Goal: Transaction & Acquisition: Purchase product/service

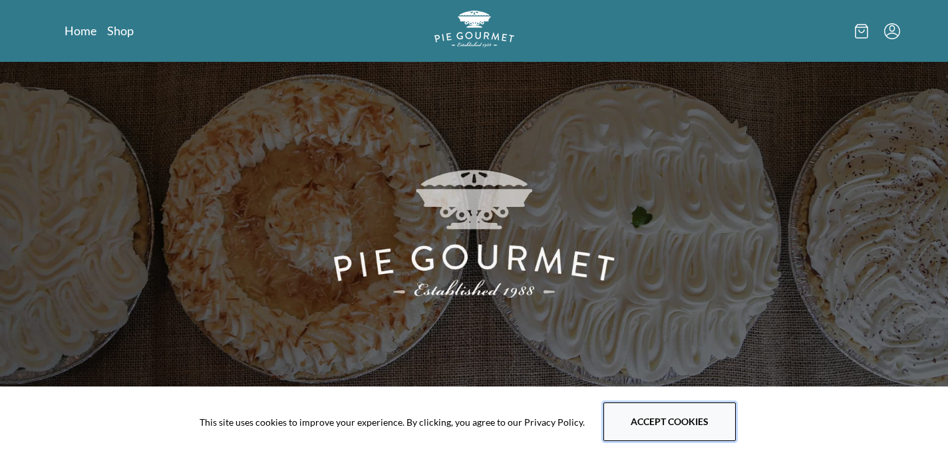
click at [664, 424] on button "Accept cookies" at bounding box center [669, 421] width 132 height 39
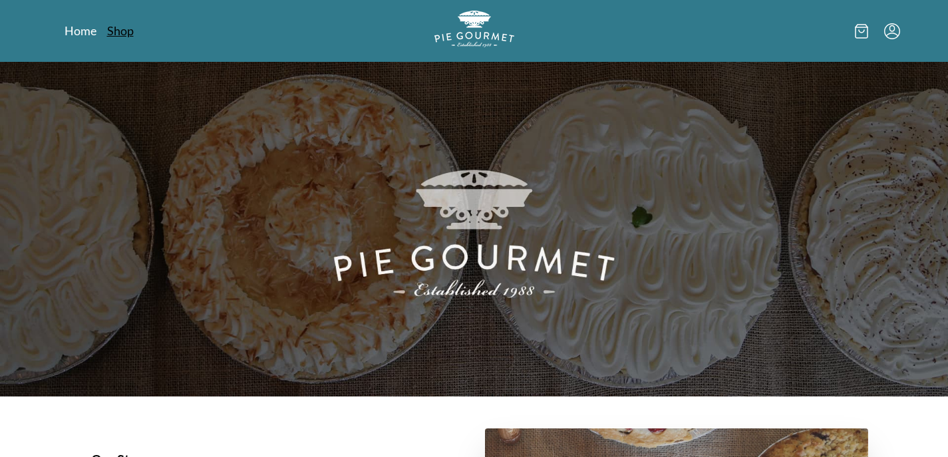
click at [117, 31] on link "Shop" at bounding box center [120, 31] width 27 height 16
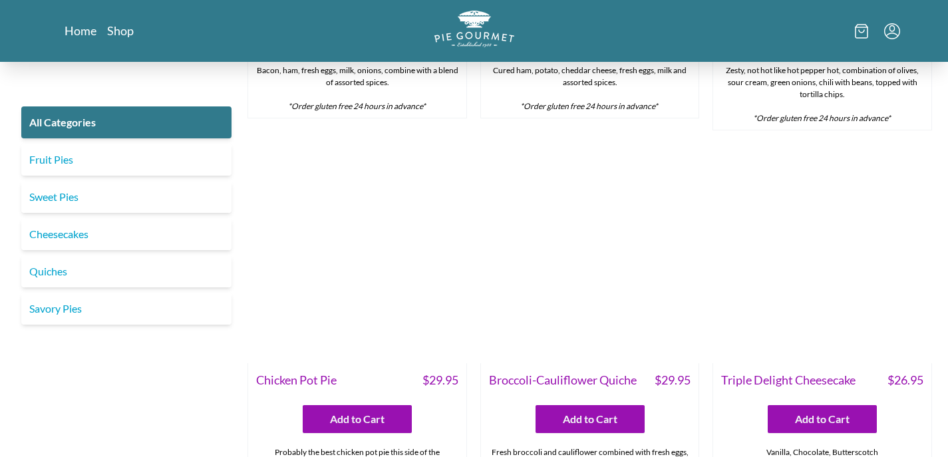
scroll to position [1860, 0]
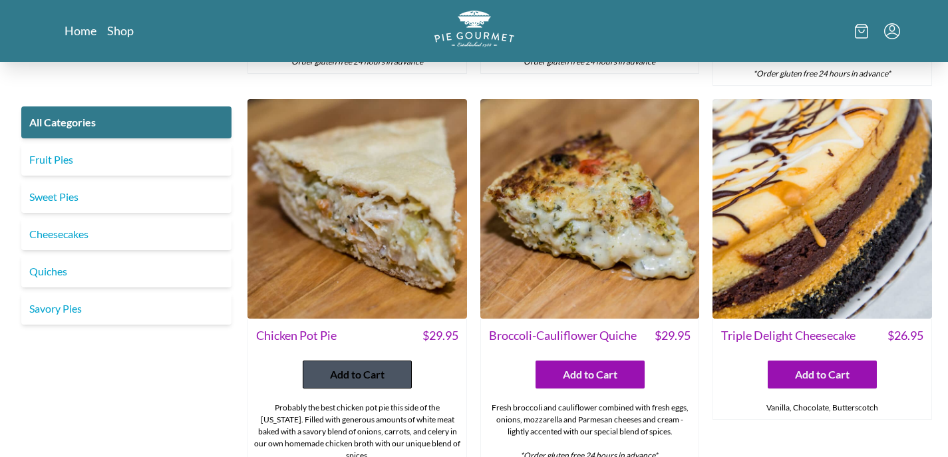
click at [364, 366] on span "Add to Cart" at bounding box center [357, 374] width 55 height 16
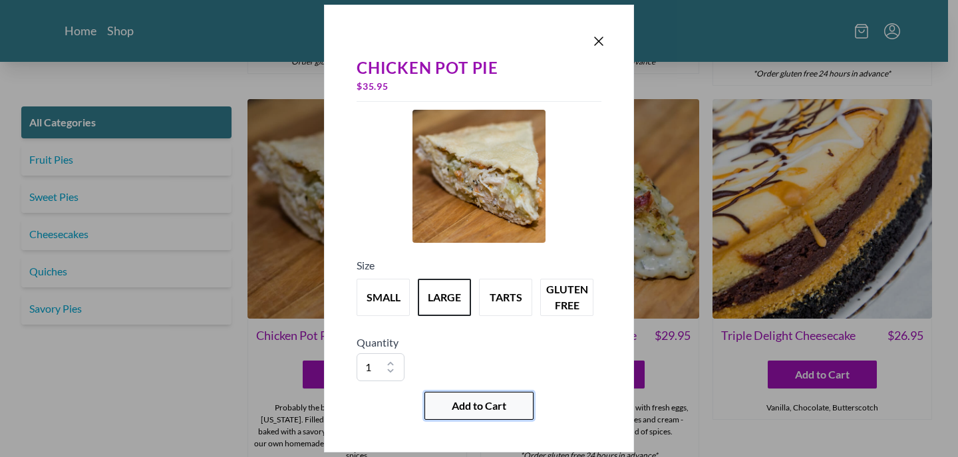
click at [470, 413] on span "Add to Cart" at bounding box center [479, 406] width 55 height 16
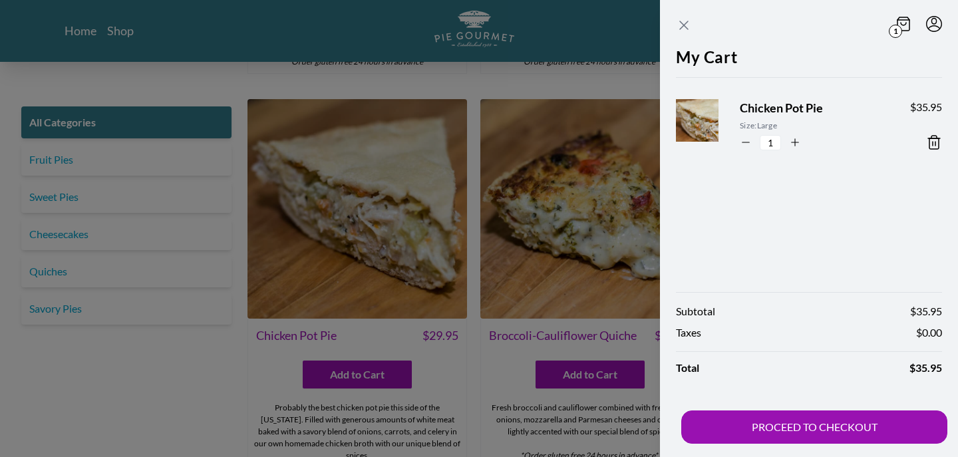
click at [686, 21] on icon "Close panel" at bounding box center [684, 25] width 16 height 16
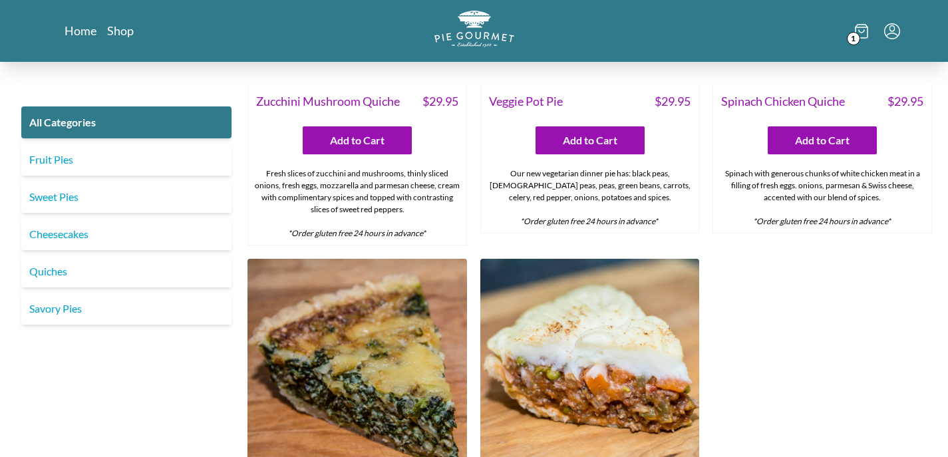
scroll to position [0, 0]
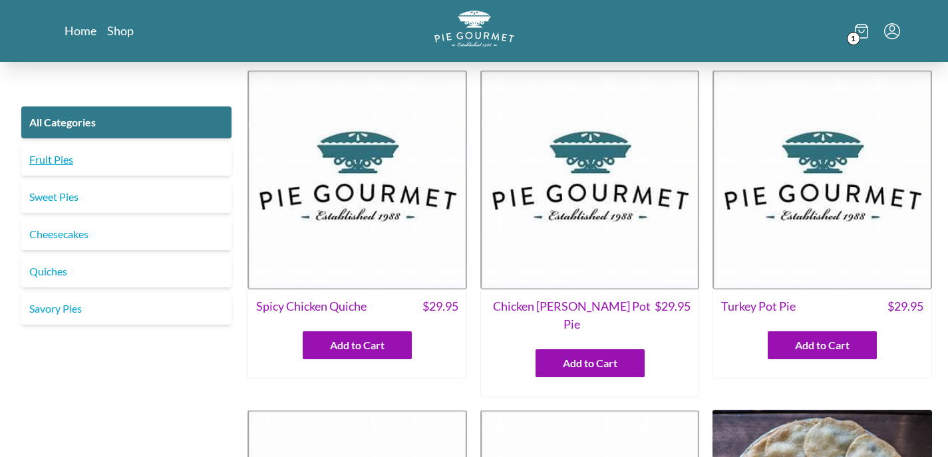
click at [50, 163] on link "Fruit Pies" at bounding box center [126, 160] width 210 height 32
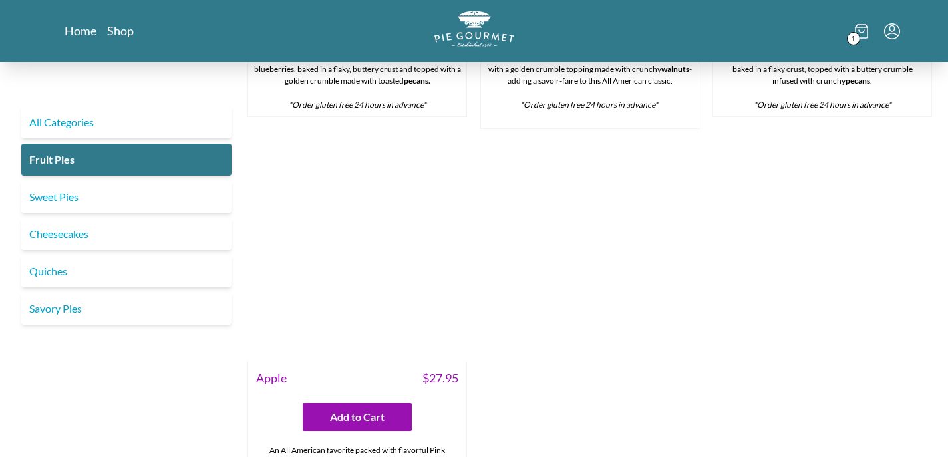
scroll to position [1208, 0]
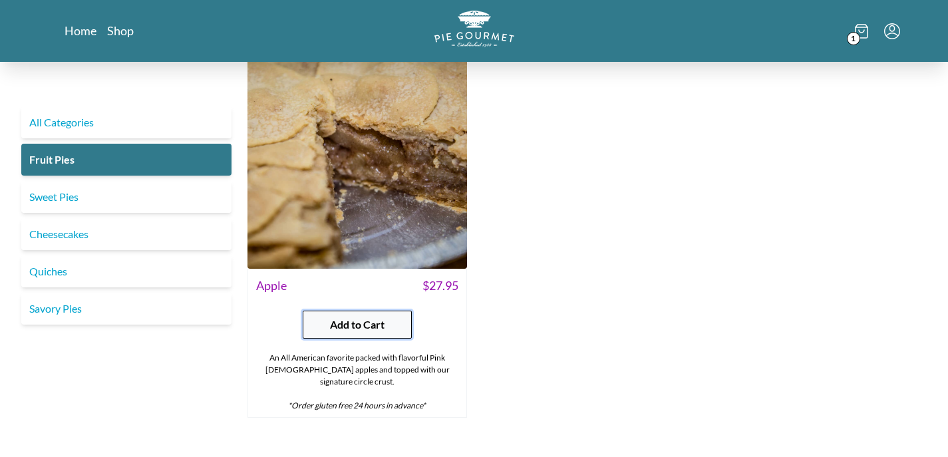
click at [357, 317] on span "Add to Cart" at bounding box center [357, 325] width 55 height 16
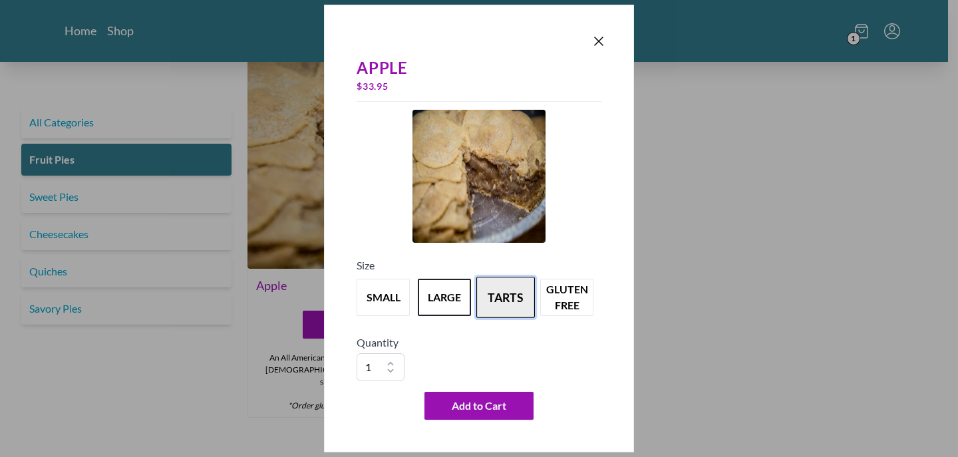
click at [497, 296] on button "tarts" at bounding box center [505, 297] width 59 height 41
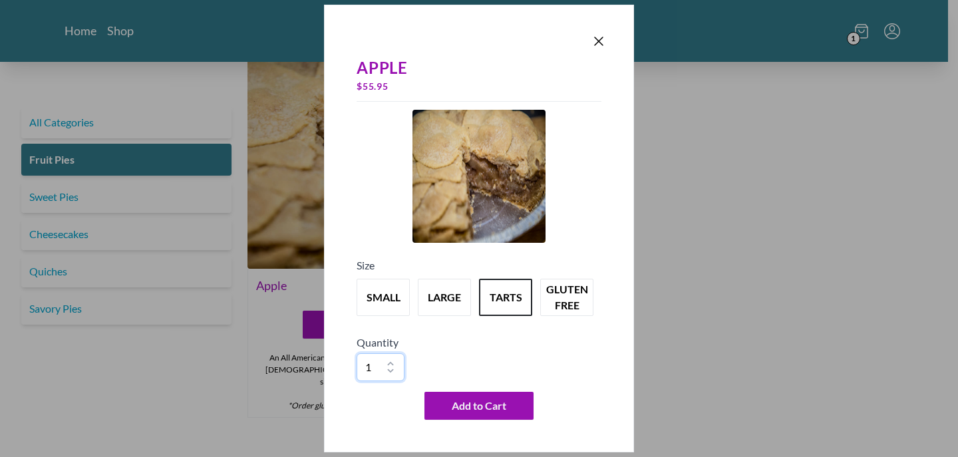
select select "3"
click at [503, 406] on span "Add to Cart" at bounding box center [479, 406] width 55 height 16
click at [603, 40] on icon "Close panel" at bounding box center [599, 41] width 16 height 16
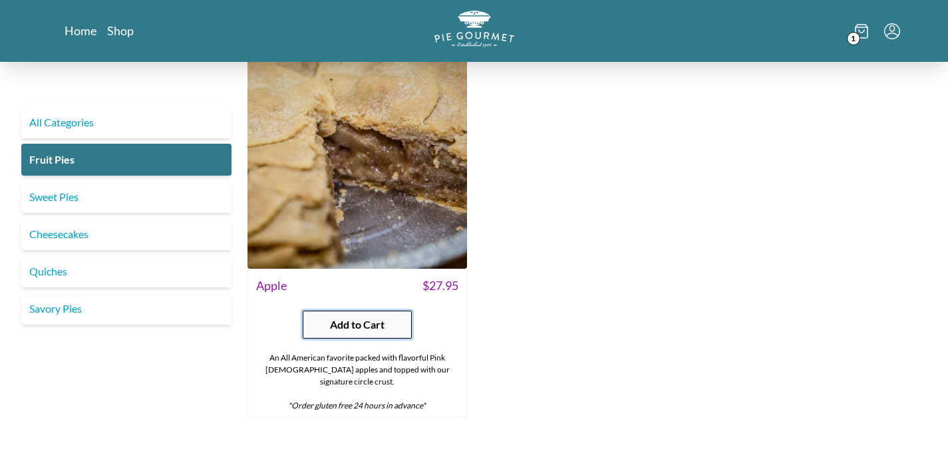
click at [362, 317] on span "Add to Cart" at bounding box center [357, 325] width 55 height 16
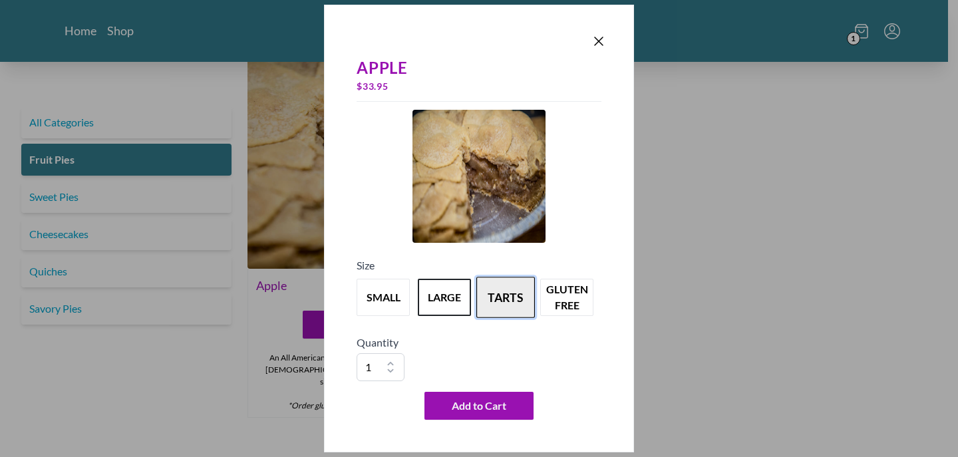
click at [499, 298] on button "tarts" at bounding box center [505, 297] width 59 height 41
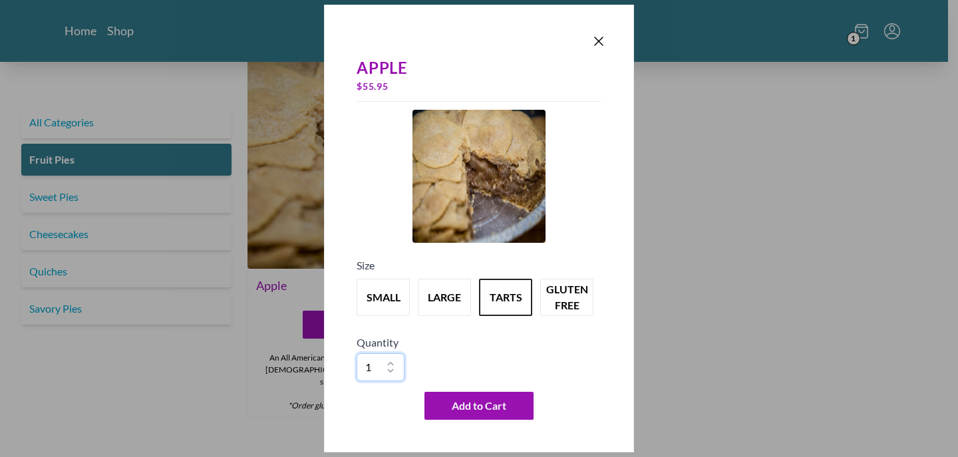
click at [375, 393] on div "Add to Cart" at bounding box center [478, 406] width 245 height 28
select select "3"
click at [481, 411] on span "Add to Cart" at bounding box center [479, 406] width 55 height 16
click at [487, 403] on span "Add to Cart" at bounding box center [479, 406] width 55 height 16
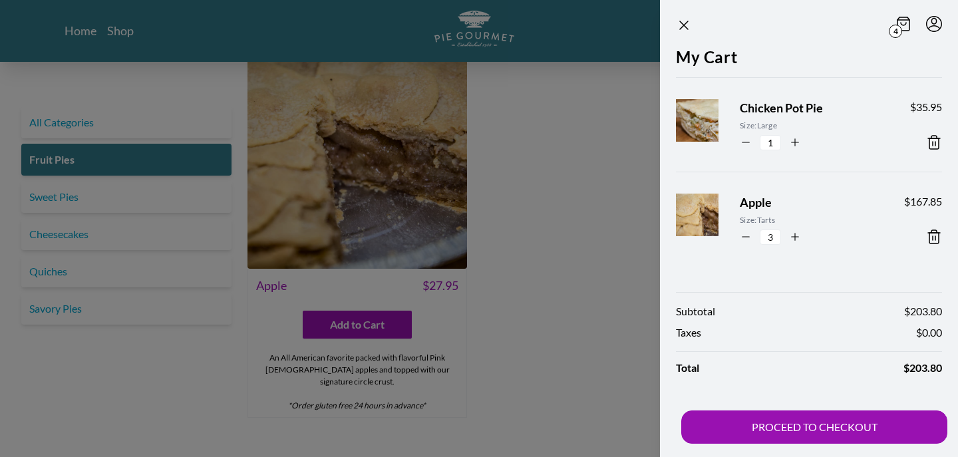
click at [932, 237] on icon at bounding box center [932, 238] width 0 height 4
click at [682, 22] on icon "Close panel" at bounding box center [684, 25] width 16 height 16
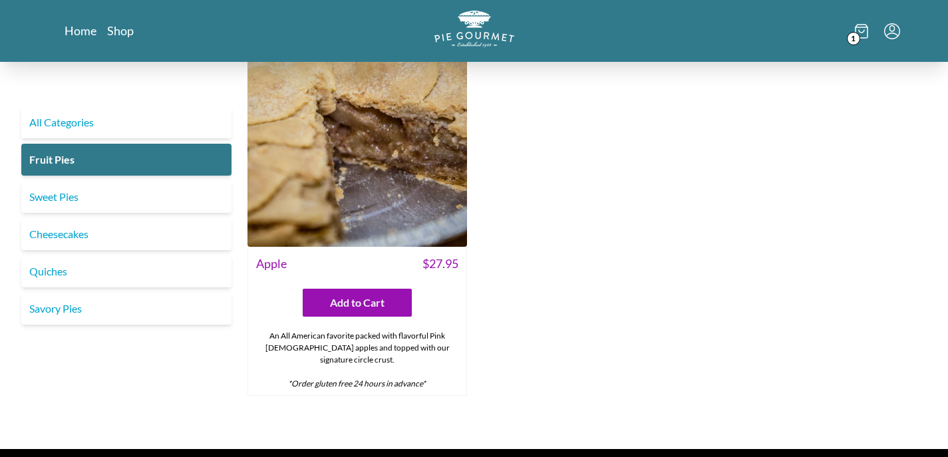
scroll to position [1233, 0]
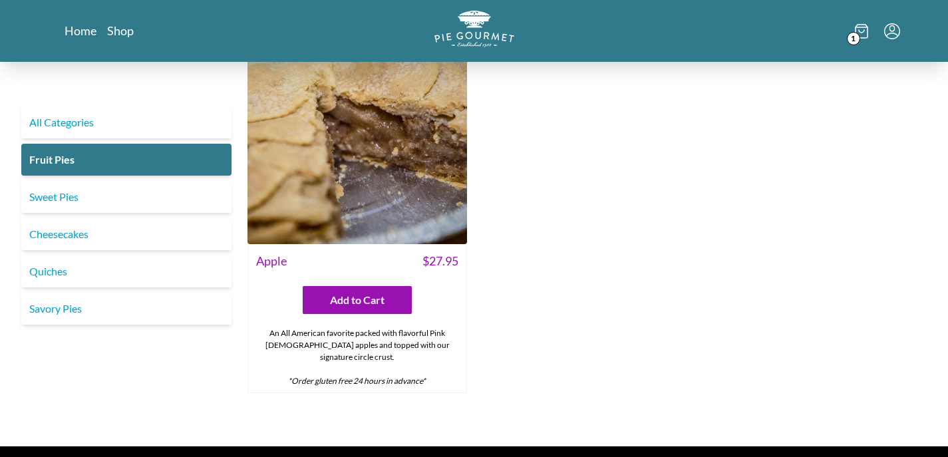
click at [344, 223] on img at bounding box center [356, 134] width 219 height 219
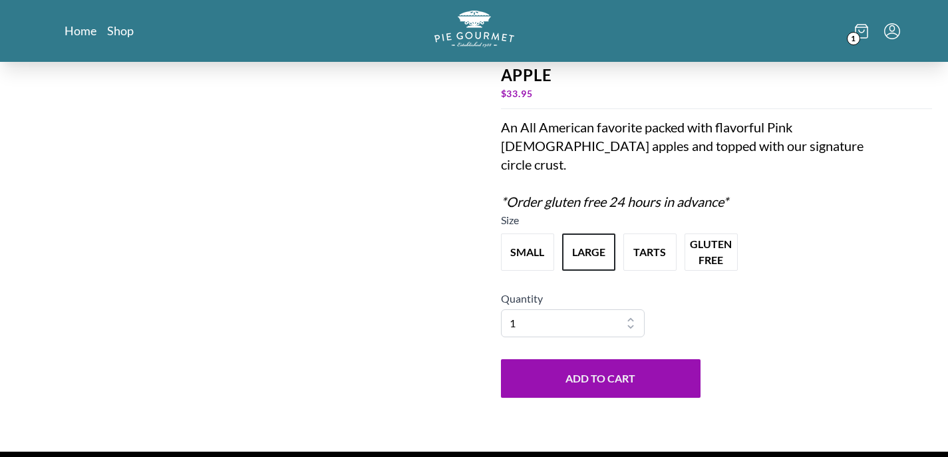
scroll to position [92, 0]
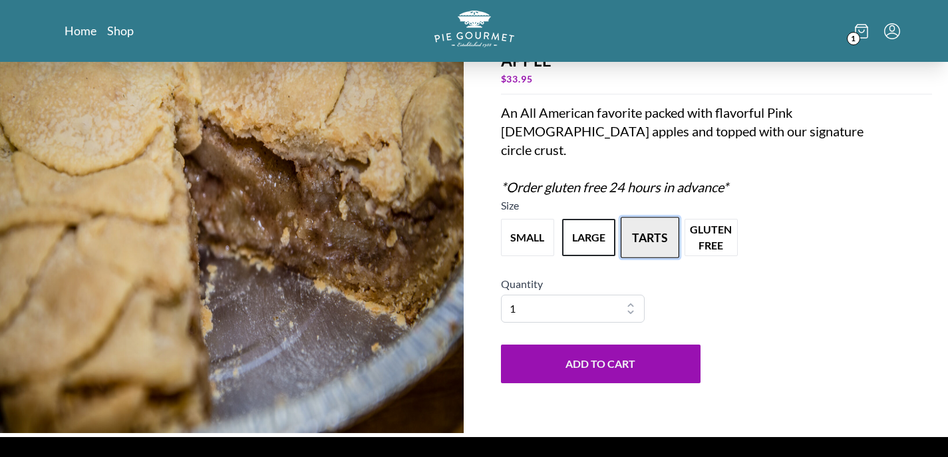
click at [656, 240] on button "tarts" at bounding box center [649, 237] width 59 height 41
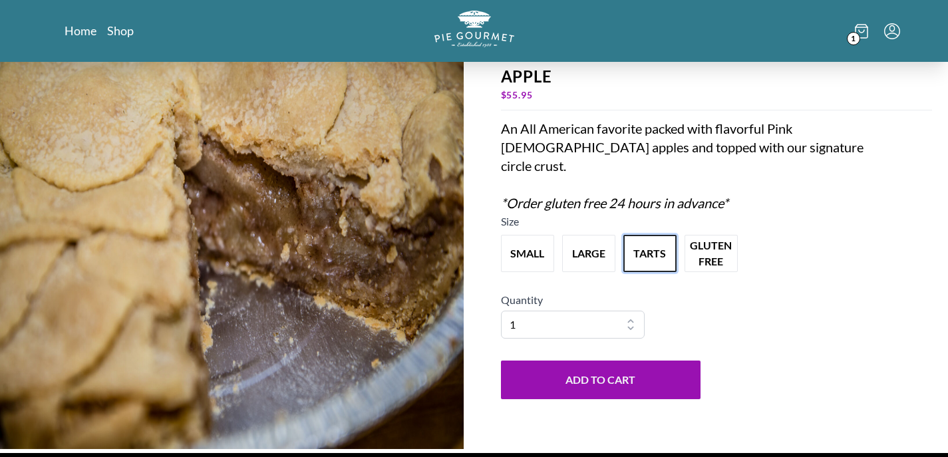
scroll to position [45, 0]
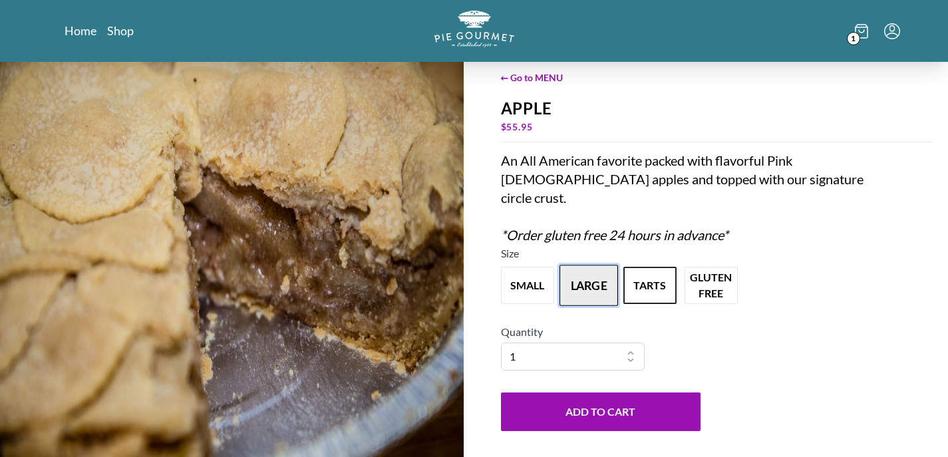
click at [601, 279] on button "large" at bounding box center [588, 285] width 59 height 41
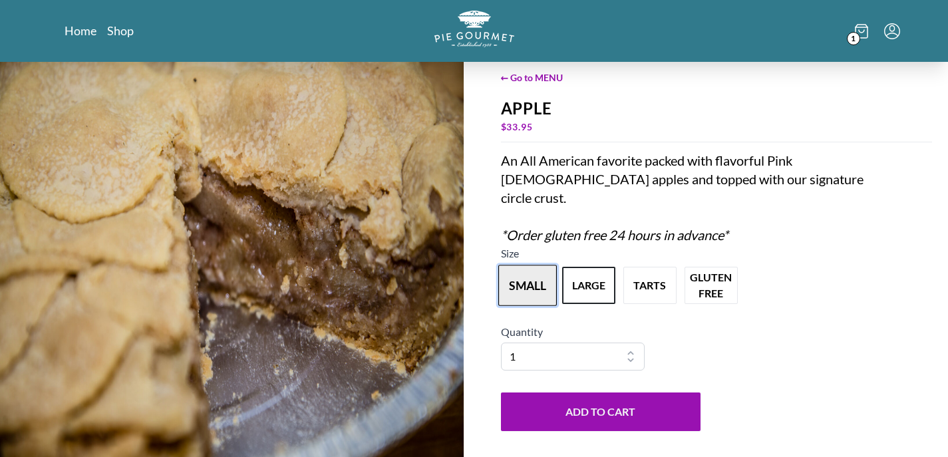
click at [535, 281] on button "small" at bounding box center [527, 285] width 59 height 41
click at [520, 78] on span "← Go to MENU" at bounding box center [717, 77] width 432 height 14
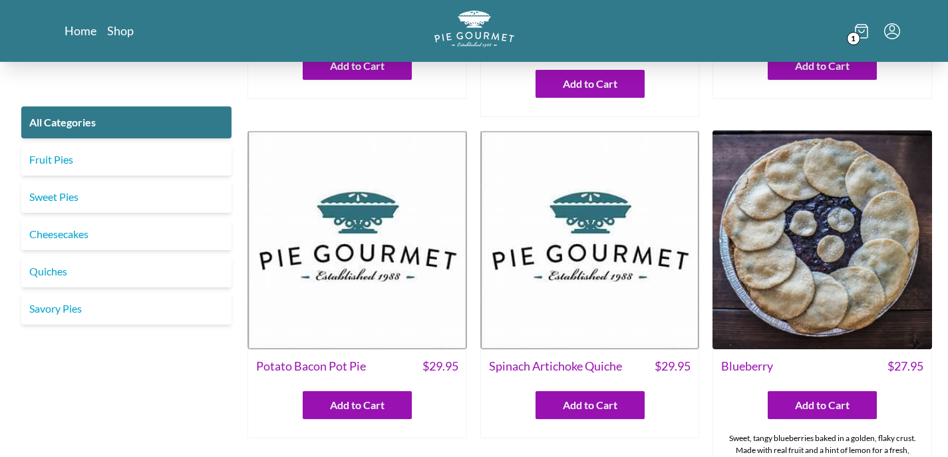
scroll to position [374, 0]
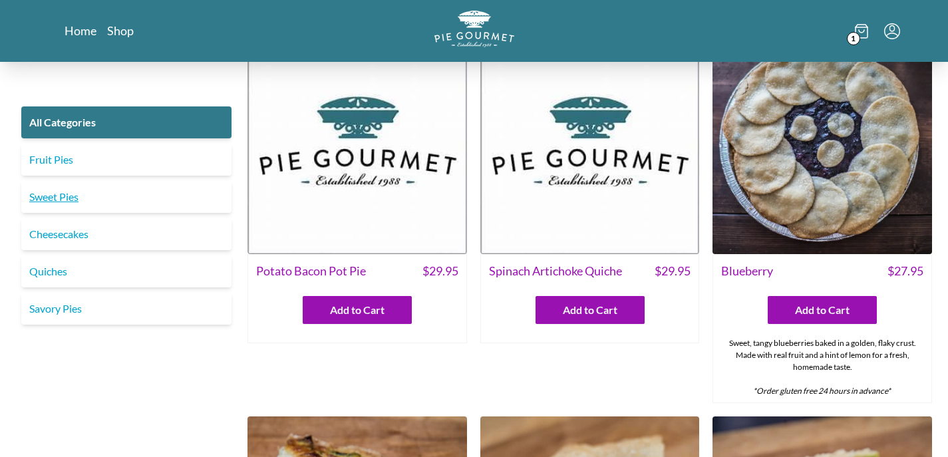
click at [57, 196] on link "Sweet Pies" at bounding box center [126, 197] width 210 height 32
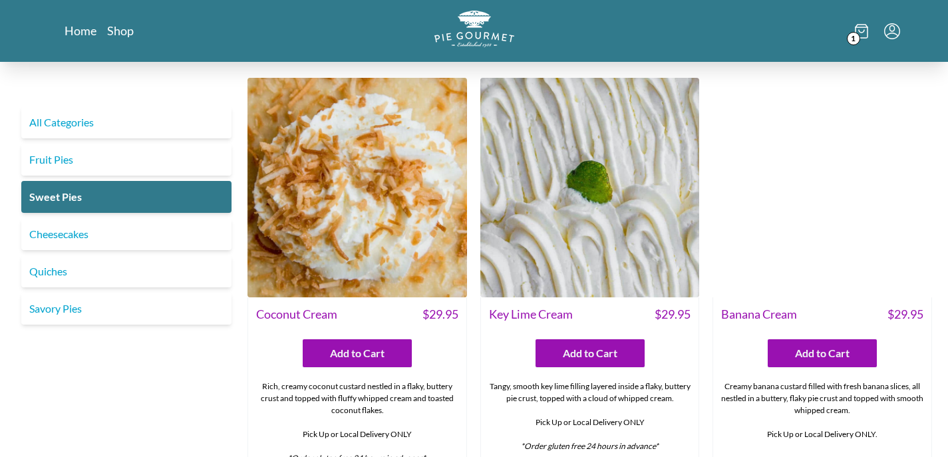
scroll to position [95, 0]
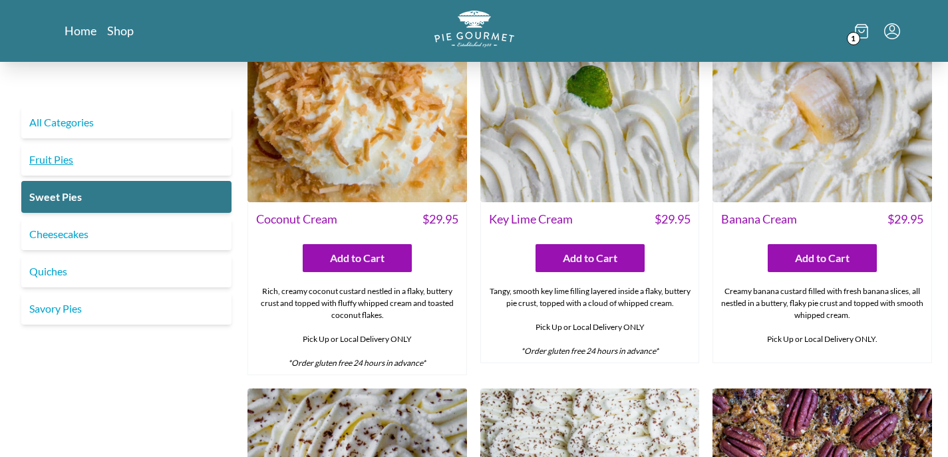
click at [43, 169] on link "Fruit Pies" at bounding box center [126, 160] width 210 height 32
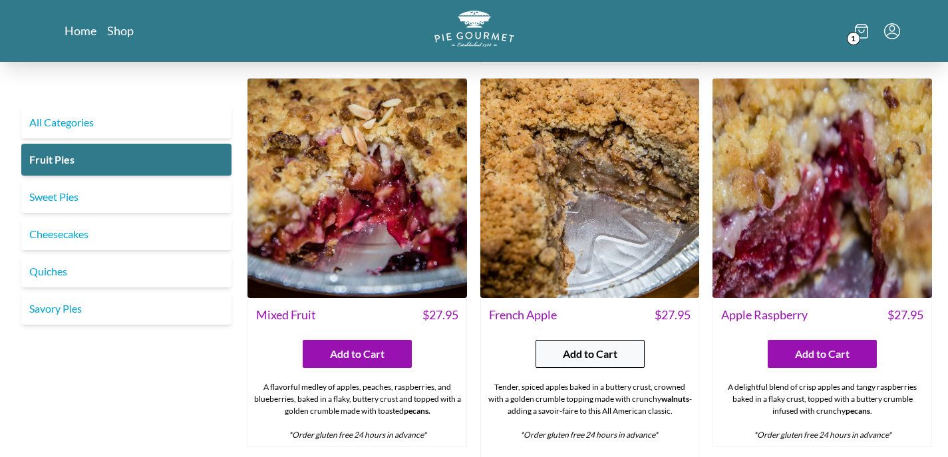
scroll to position [706, 0]
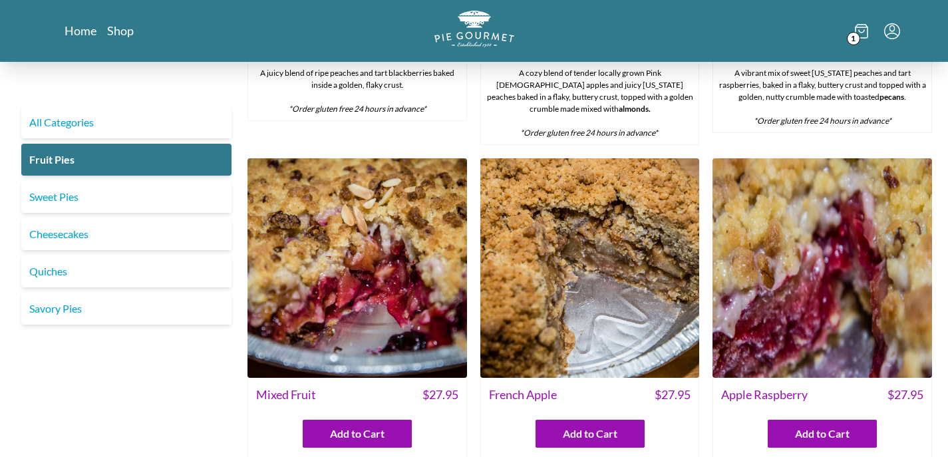
click at [578, 255] on img at bounding box center [589, 267] width 219 height 219
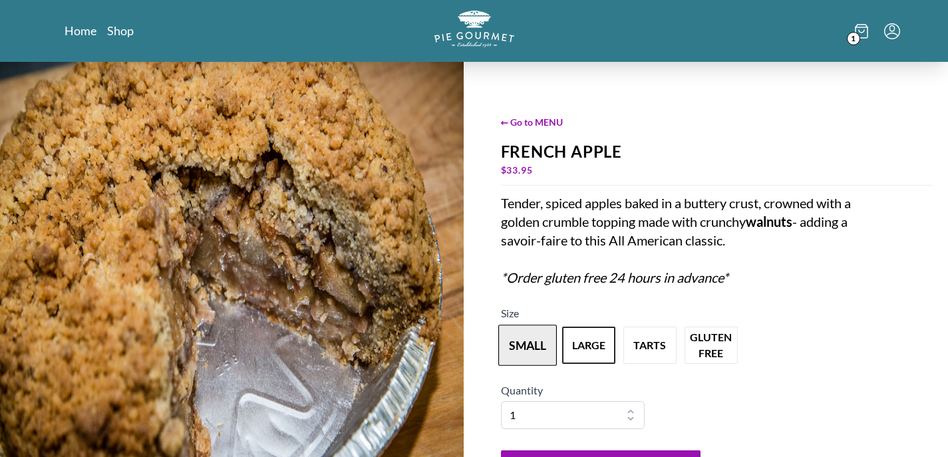
scroll to position [16, 0]
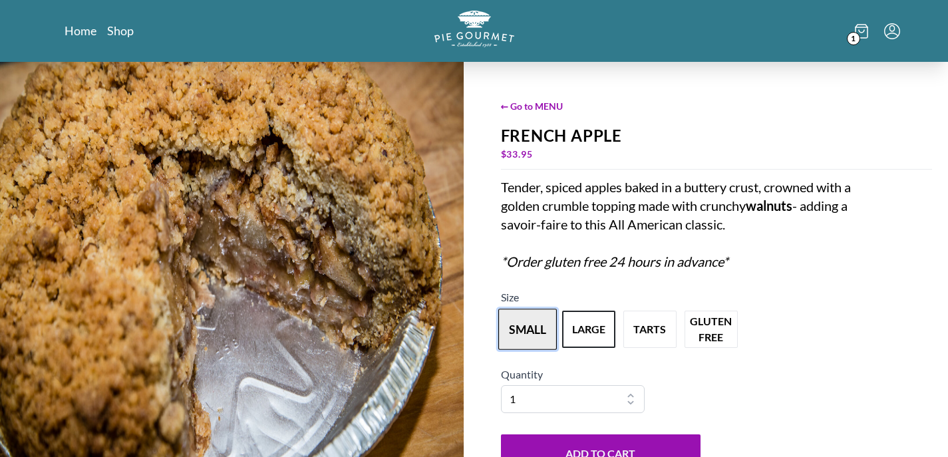
click at [527, 328] on button "small" at bounding box center [527, 329] width 59 height 41
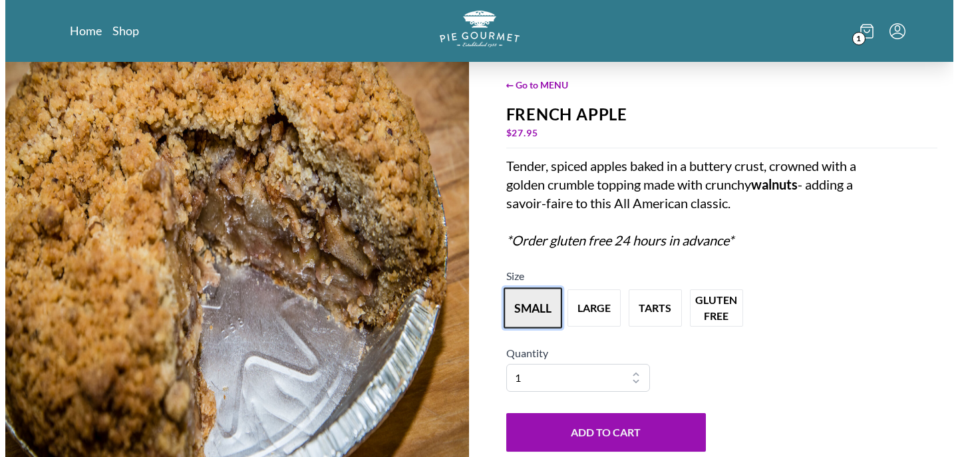
scroll to position [69, 0]
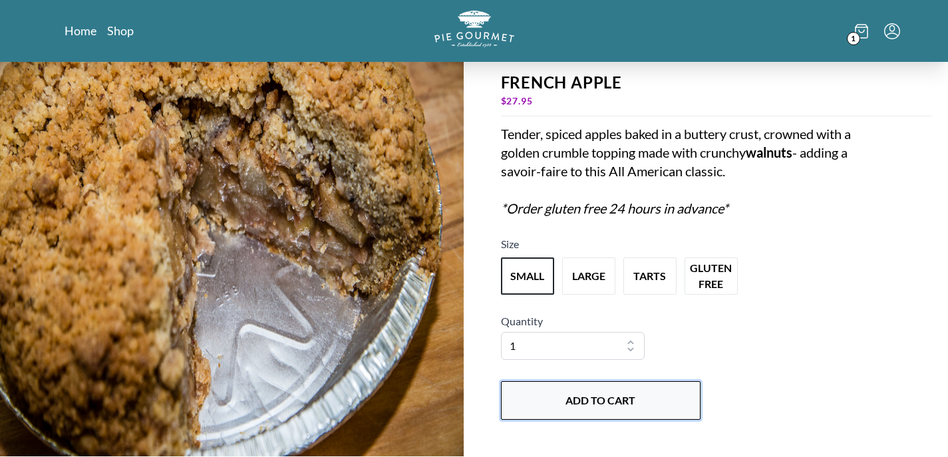
click at [585, 396] on button "Add to Cart" at bounding box center [601, 400] width 200 height 39
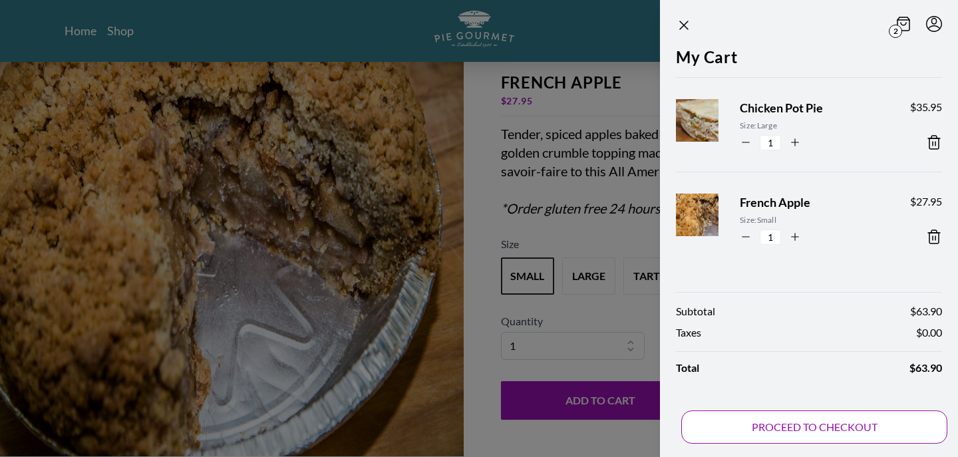
click at [817, 426] on button "PROCEED TO CHECKOUT" at bounding box center [814, 426] width 266 height 33
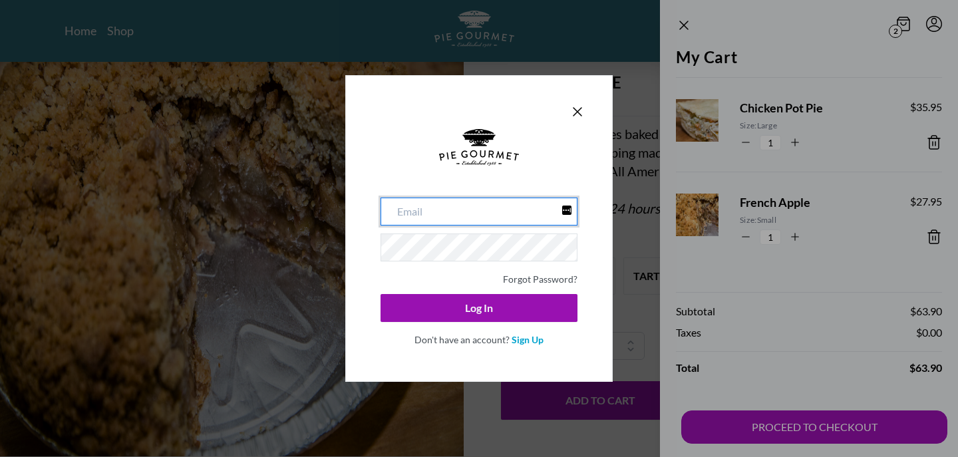
click at [492, 211] on input "email" at bounding box center [478, 212] width 197 height 28
type input "[EMAIL_ADDRESS][DOMAIN_NAME]"
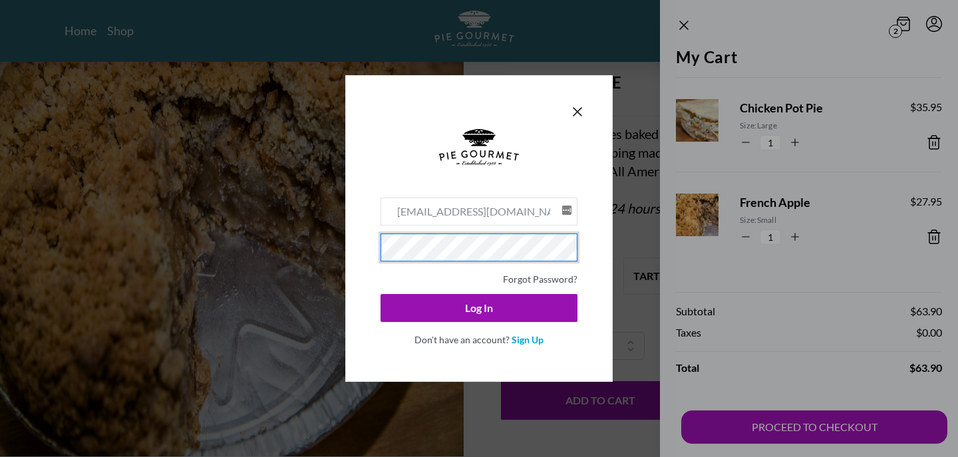
click at [479, 308] on button "Log In" at bounding box center [478, 308] width 197 height 28
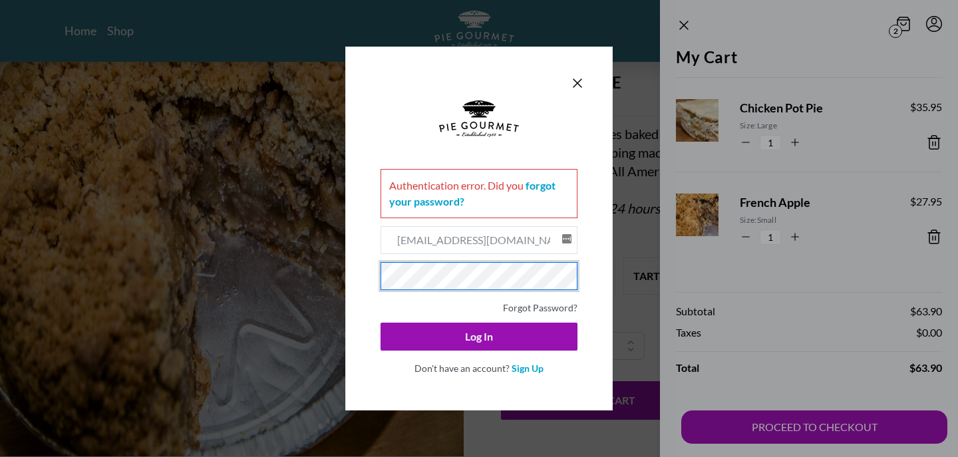
click at [362, 275] on div "Authentication error . Did you forgot your password? [EMAIL_ADDRESS][DOMAIN_NAM…" at bounding box center [478, 229] width 267 height 364
click at [479, 337] on button "Log In" at bounding box center [478, 337] width 197 height 28
click at [367, 268] on div "Authentication error . Did you forgot your password? [EMAIL_ADDRESS][DOMAIN_NAM…" at bounding box center [478, 229] width 267 height 364
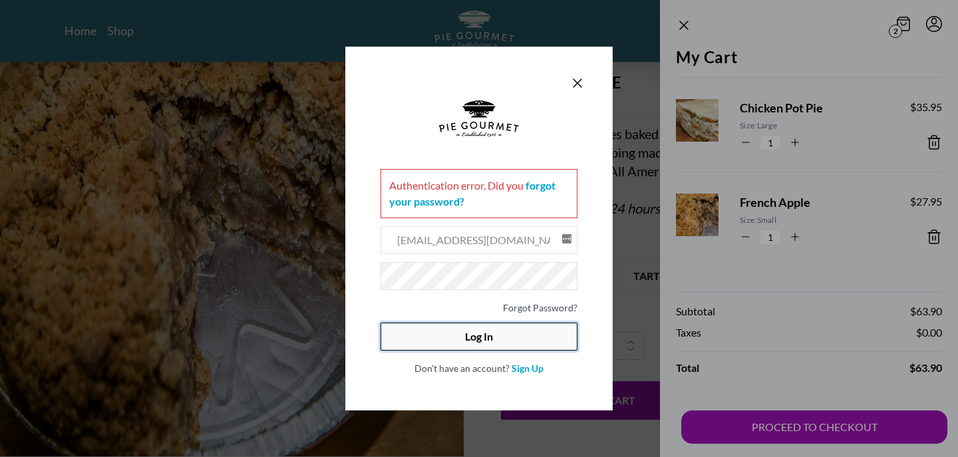
click at [487, 334] on button "Log In" at bounding box center [478, 337] width 197 height 28
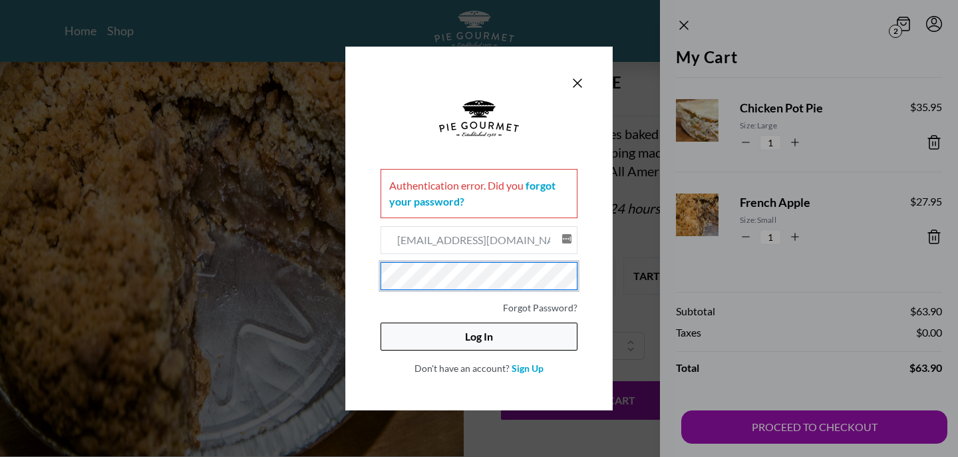
click at [459, 334] on button "Log In" at bounding box center [478, 337] width 197 height 28
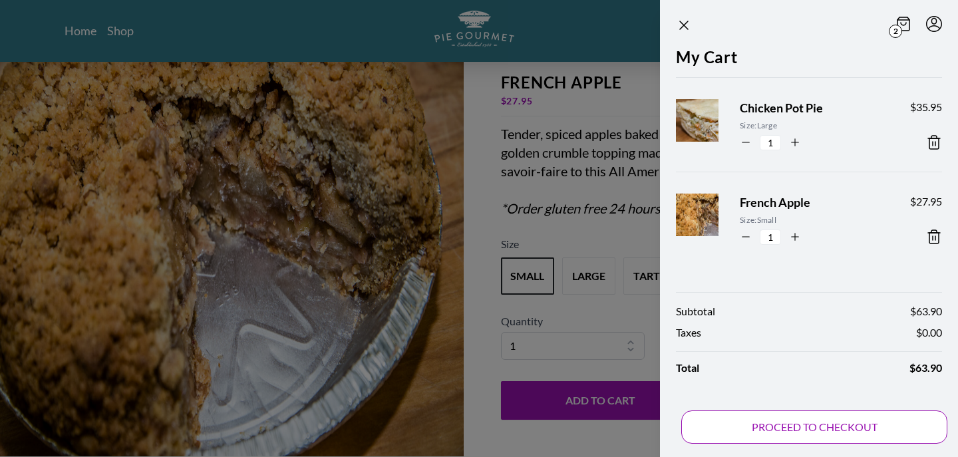
click at [787, 421] on button "PROCEED TO CHECKOUT" at bounding box center [814, 426] width 266 height 33
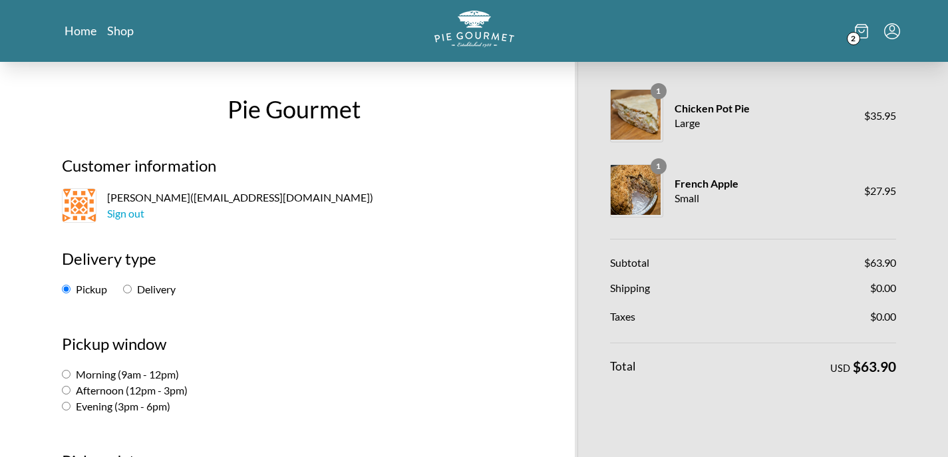
click at [132, 292] on label "Delivery" at bounding box center [149, 289] width 53 height 13
click at [132, 292] on input "Delivery" at bounding box center [127, 289] width 9 height 9
radio input "true"
select select "-1"
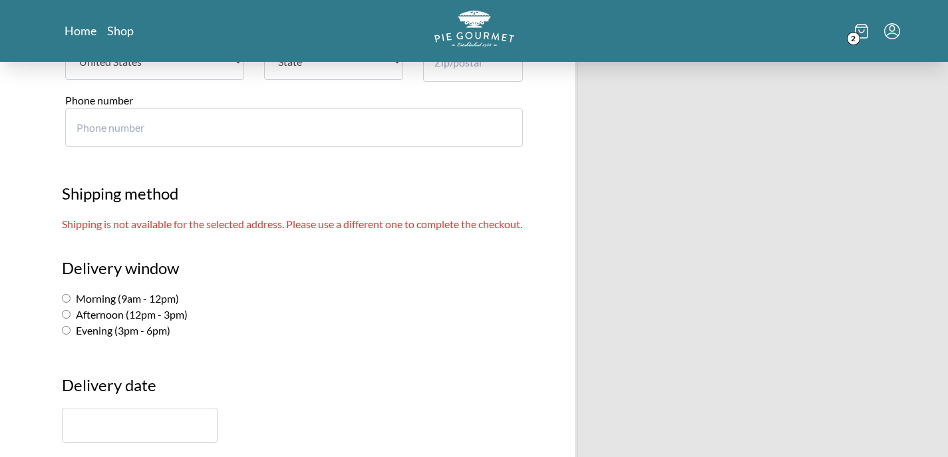
scroll to position [660, 0]
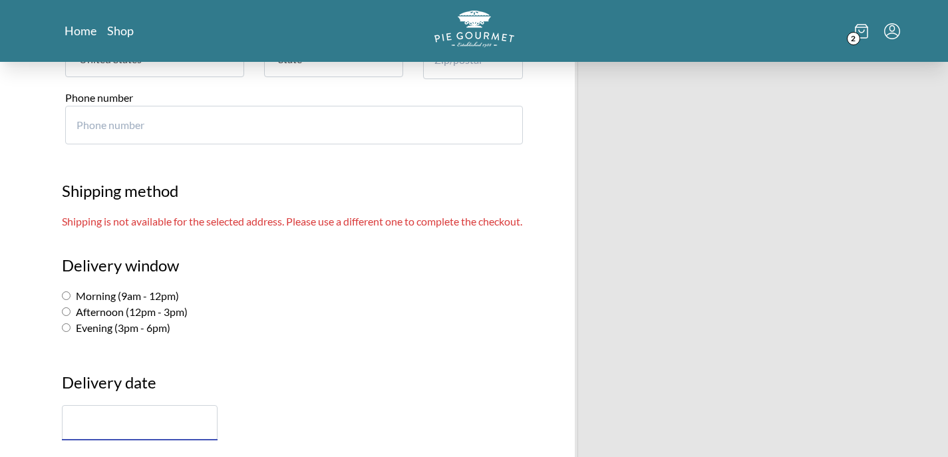
click at [123, 420] on input "text" at bounding box center [140, 422] width 156 height 35
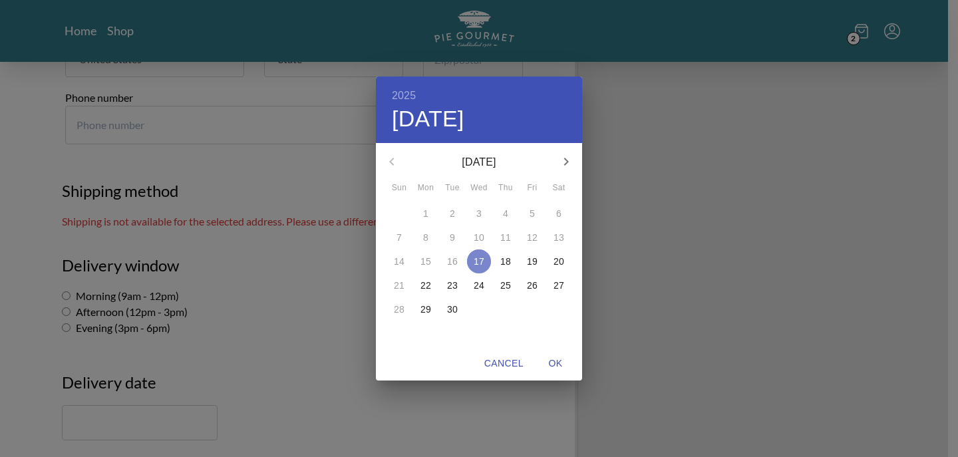
click at [475, 267] on p "17" at bounding box center [479, 261] width 11 height 13
click at [311, 297] on div "2025 Wed, Sep [DATE] Mon Tue Wed Thu Fri Sat 31 1 2 3 4 5 6 7 8 9 10 11 12 13 1…" at bounding box center [479, 228] width 958 height 457
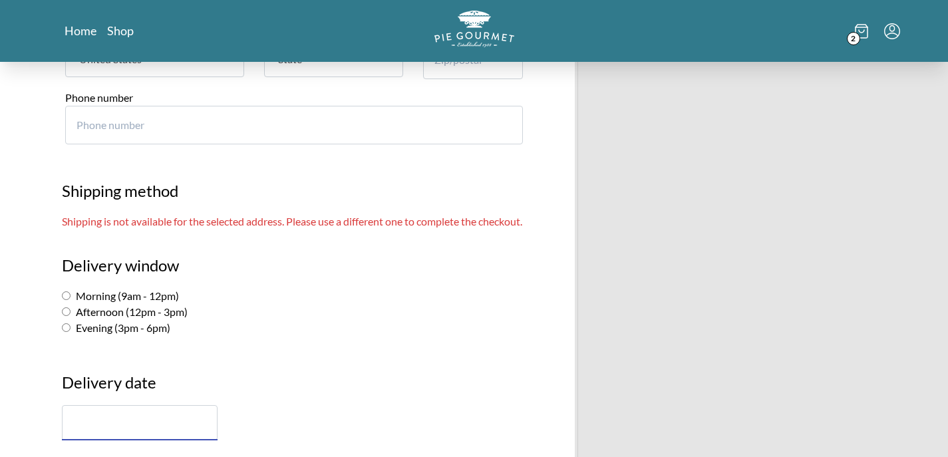
click at [65, 323] on input "Evening (3pm - 6pm)" at bounding box center [66, 327] width 9 height 9
radio input "true"
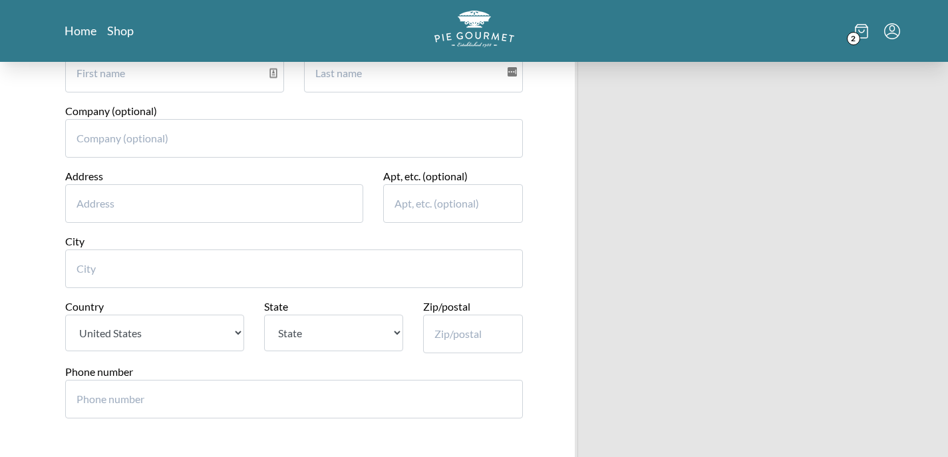
scroll to position [164, 0]
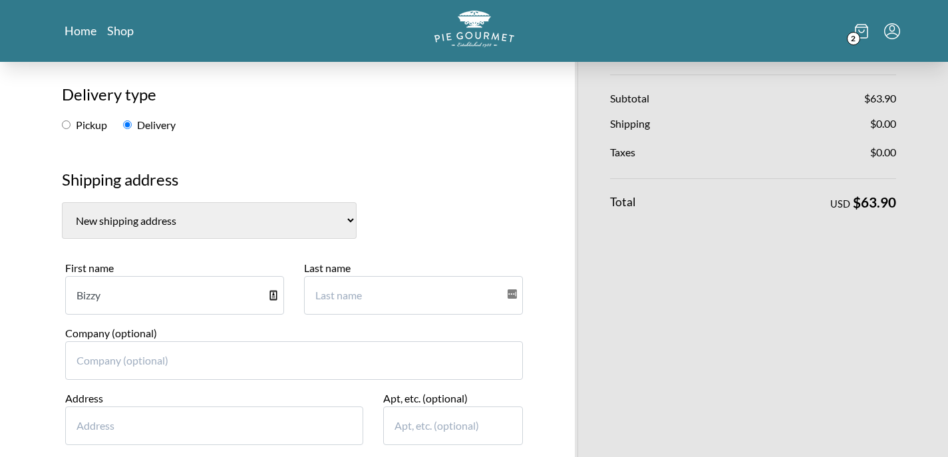
type input "Bizzy"
type input "[PERSON_NAME]"
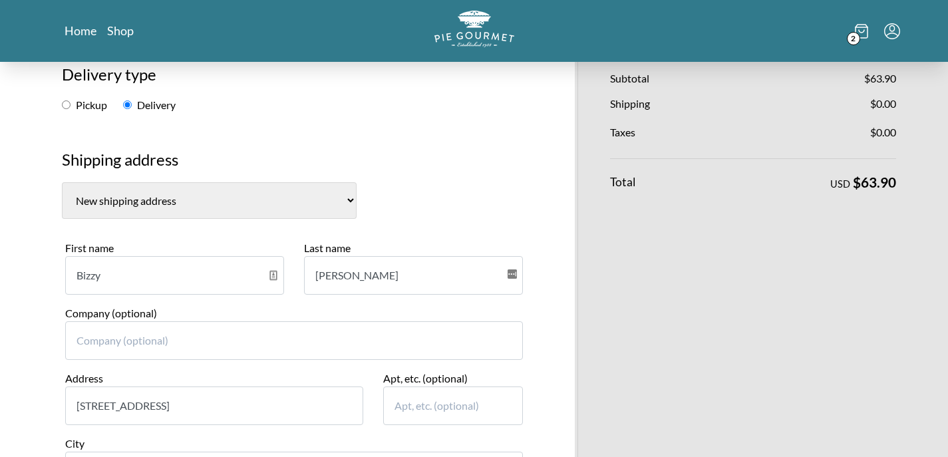
scroll to position [223, 0]
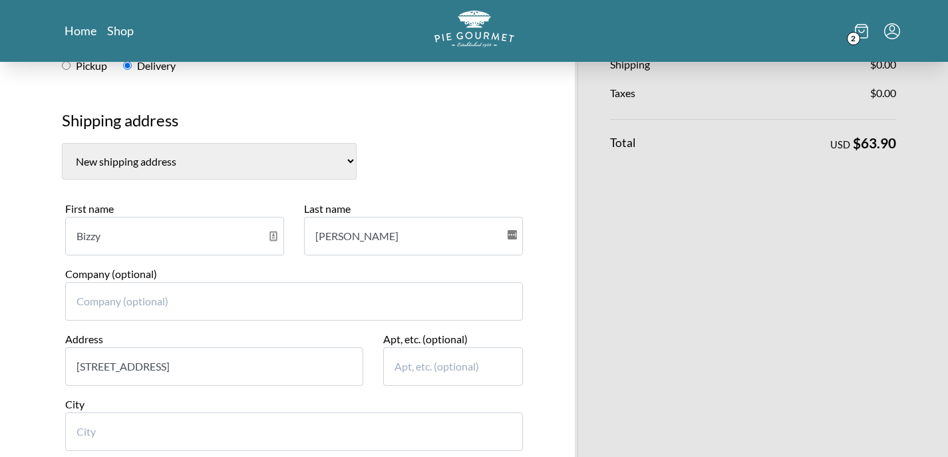
type input "[STREET_ADDRESS]"
type input "[GEOGRAPHIC_DATA]"
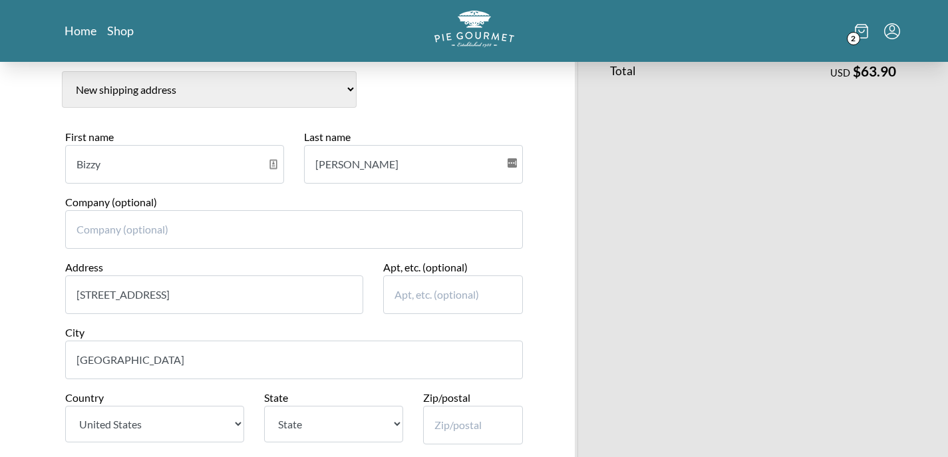
scroll to position [309, 0]
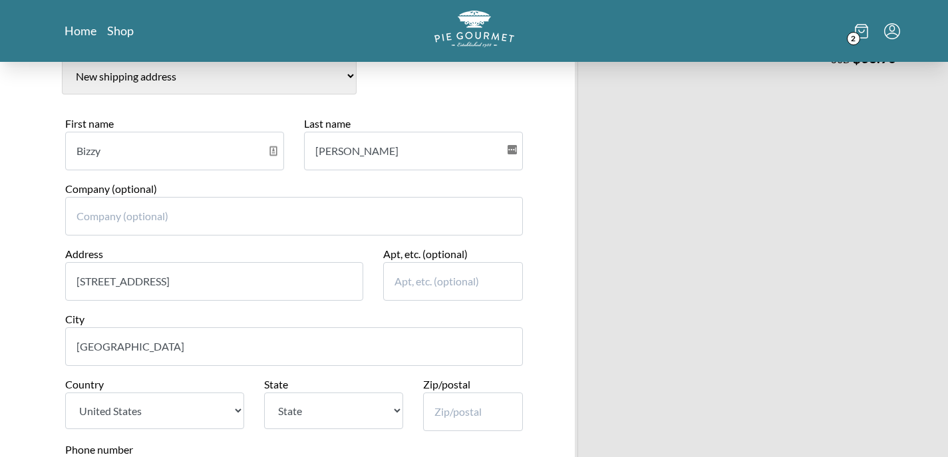
select select "VA"
type input "22046"
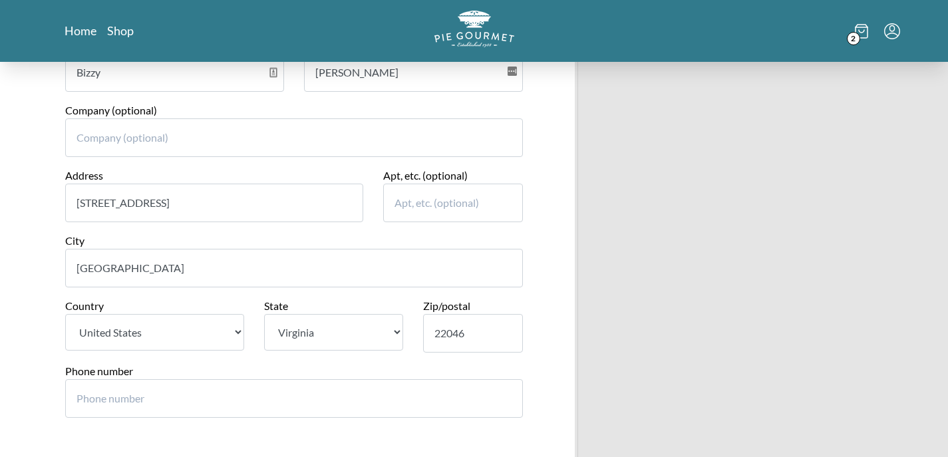
scroll to position [408, 0]
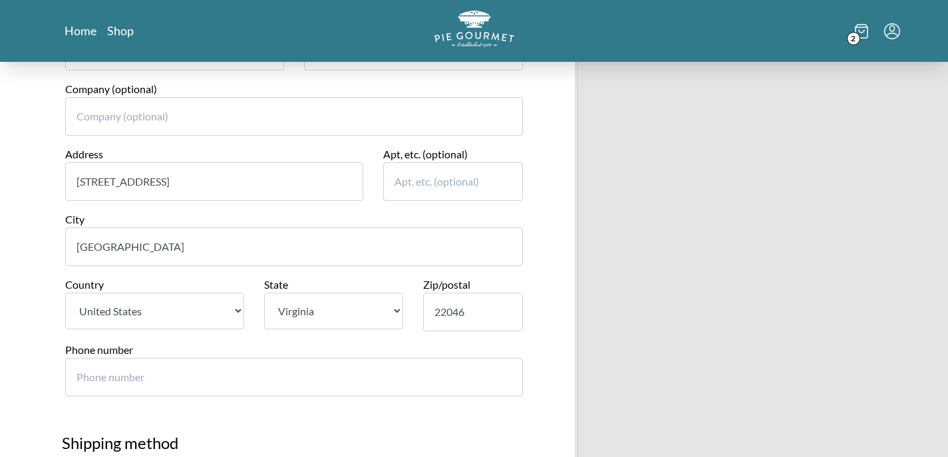
click at [142, 358] on input "Phone number" at bounding box center [294, 377] width 458 height 39
type input "7032834561"
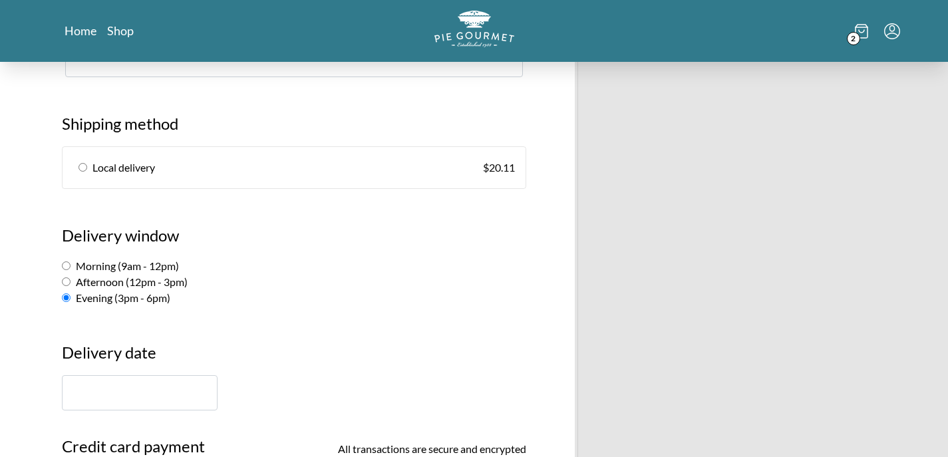
scroll to position [748, 0]
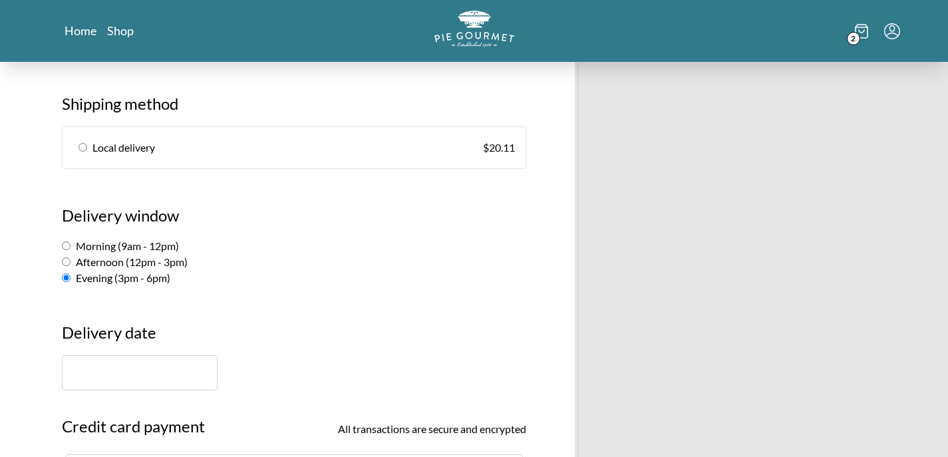
click at [124, 355] on input "text" at bounding box center [140, 372] width 156 height 35
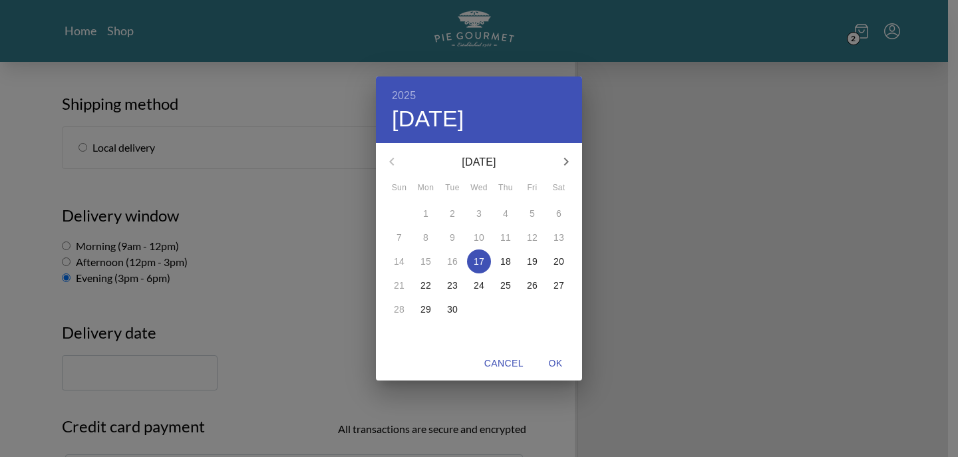
click at [481, 267] on p "17" at bounding box center [479, 261] width 11 height 13
click at [553, 368] on span "OK" at bounding box center [555, 363] width 32 height 17
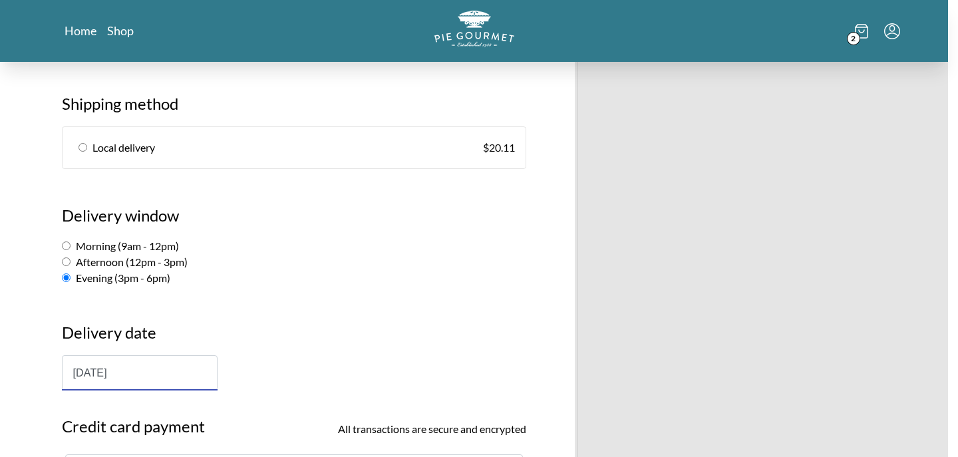
type input "[DATE]"
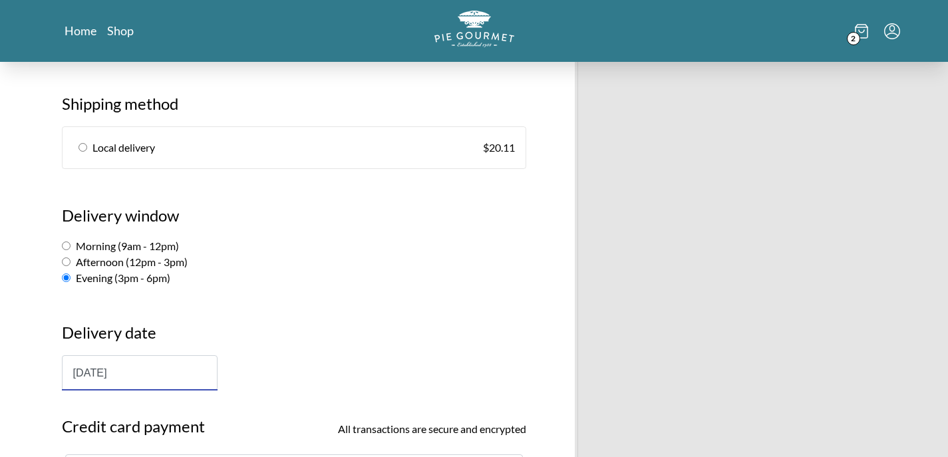
click at [86, 127] on link "Local delivery $ 20.11" at bounding box center [294, 147] width 463 height 41
radio input "true"
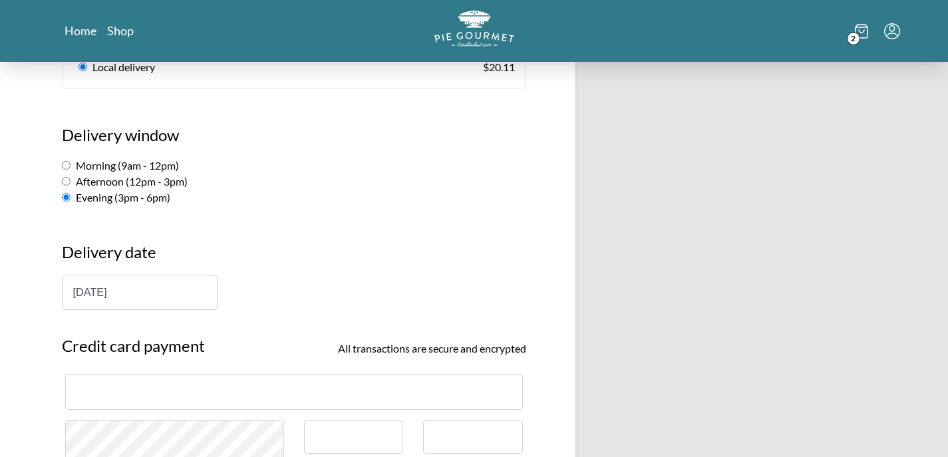
scroll to position [846, 0]
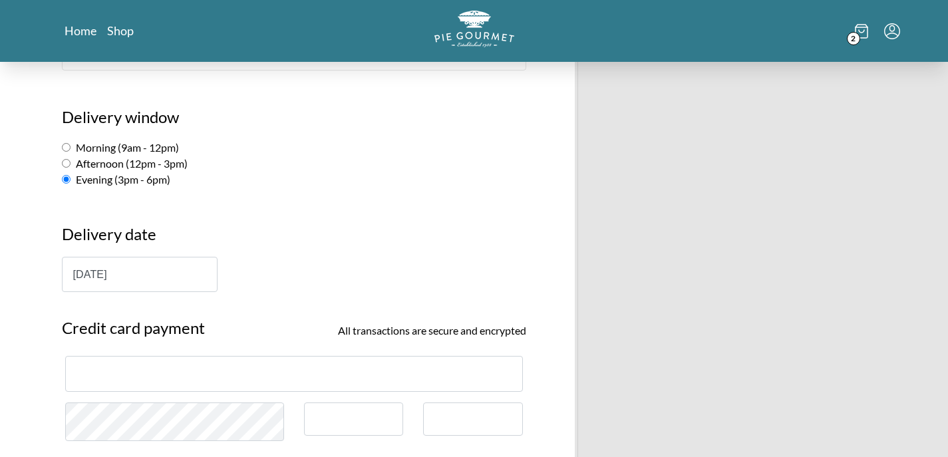
click at [39, 366] on div "Pie Gourmet Customer information [PERSON_NAME] ( [EMAIL_ADDRESS][DOMAIN_NAME] )…" at bounding box center [474, 229] width 948 height 2026
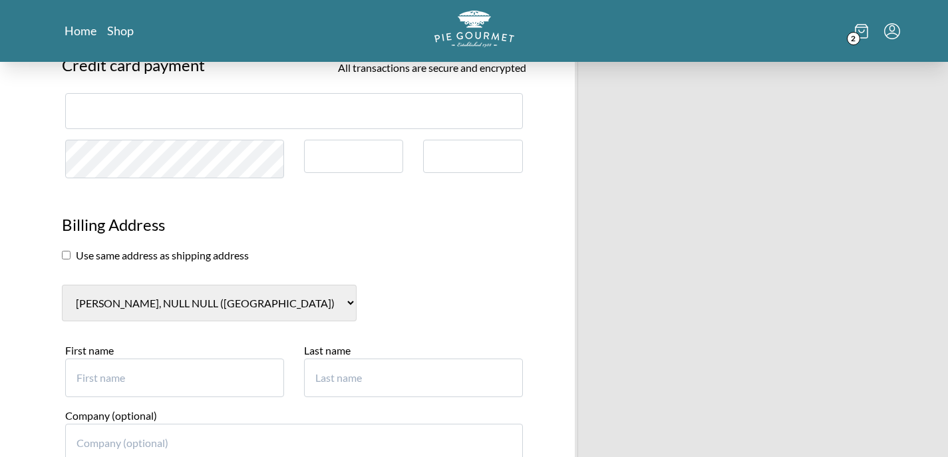
scroll to position [1123, 0]
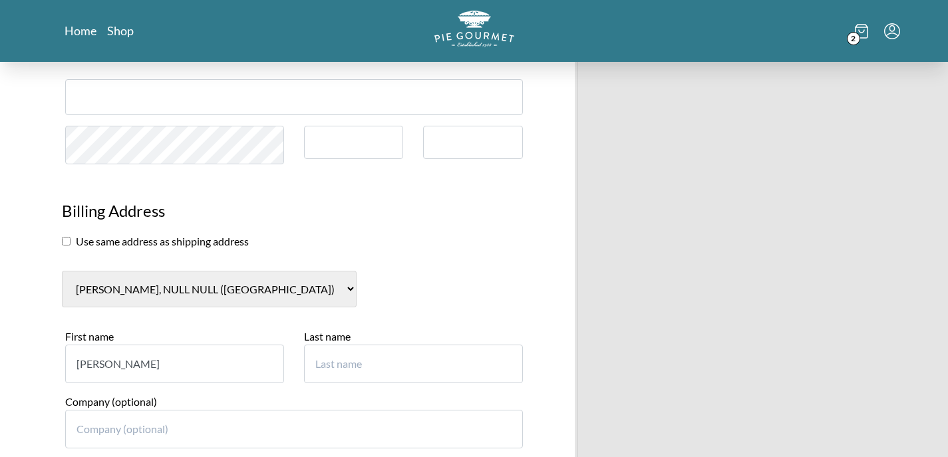
type input "[PERSON_NAME]"
type input "Tysse"
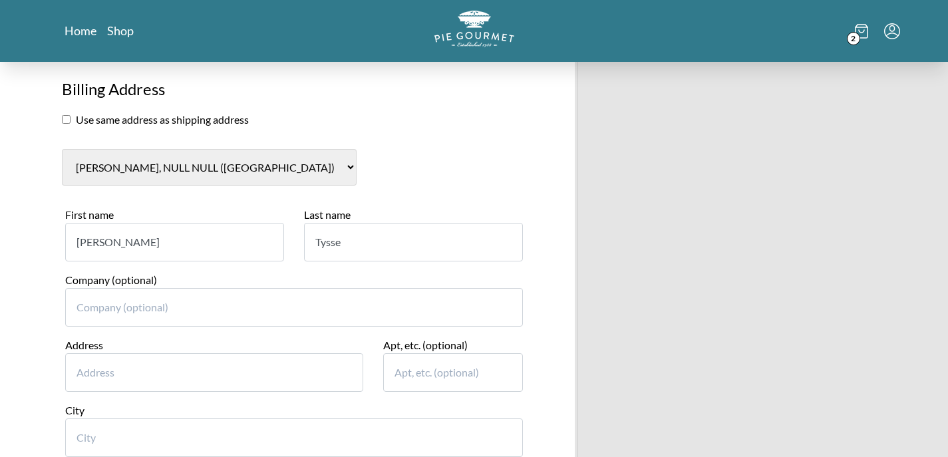
scroll to position [1247, 0]
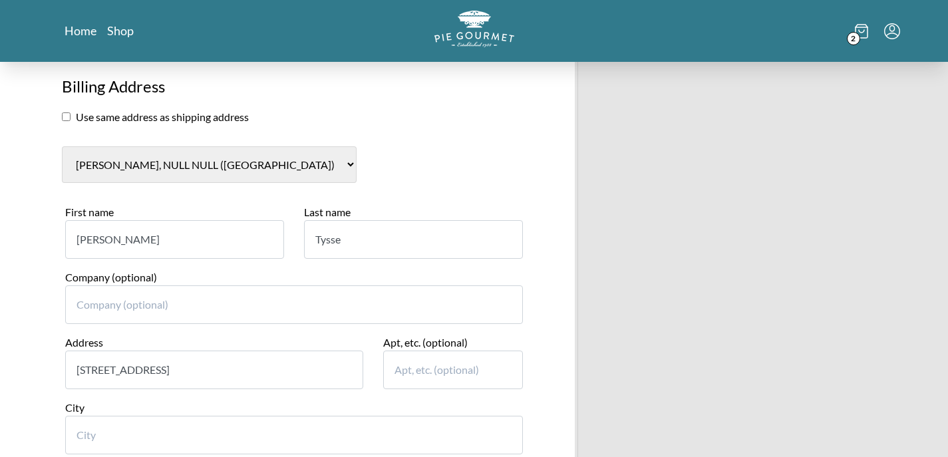
type input "[STREET_ADDRESS]"
type input "[GEOGRAPHIC_DATA]"
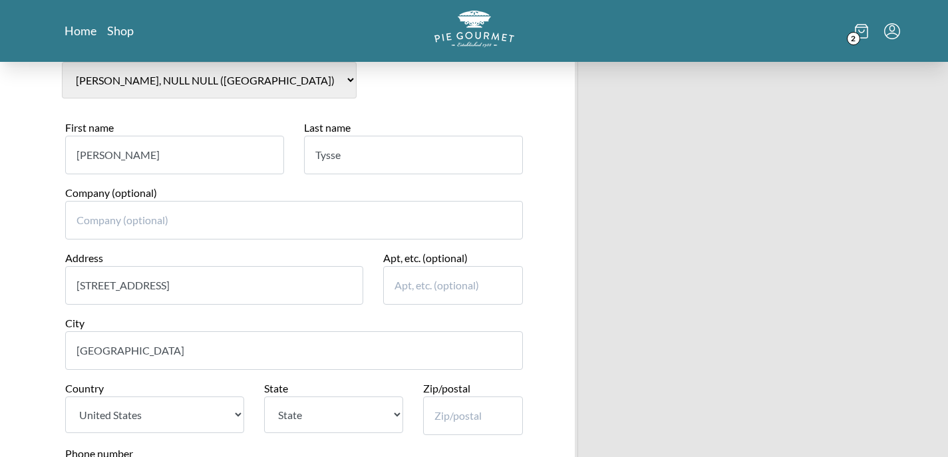
scroll to position [1420, 0]
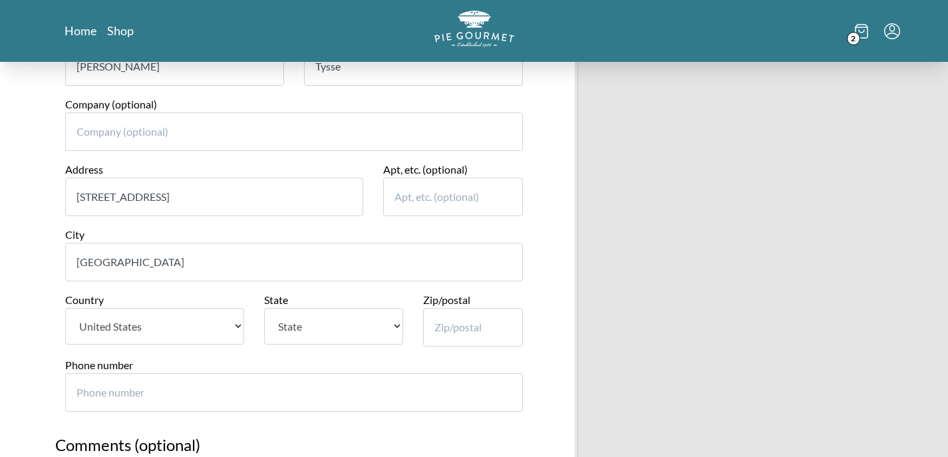
select select "VA"
type input "22046"
click at [110, 373] on input "Phone number" at bounding box center [294, 392] width 458 height 39
type input "7032834561"
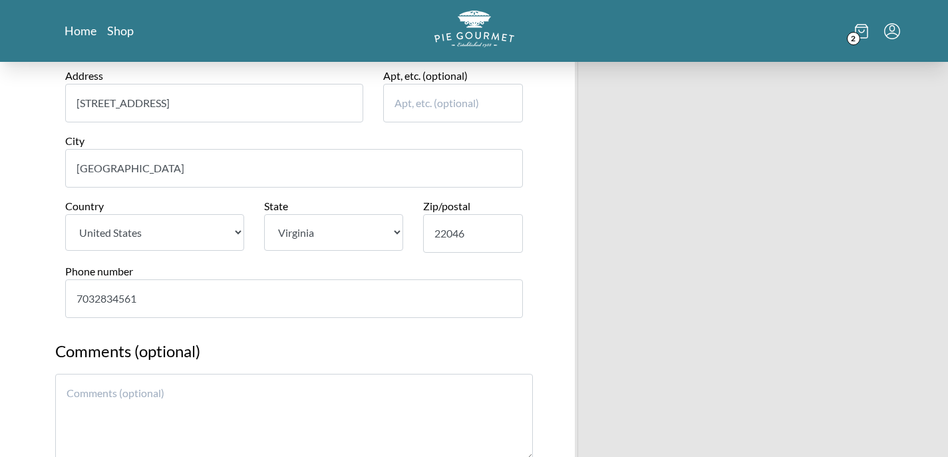
scroll to position [1563, 0]
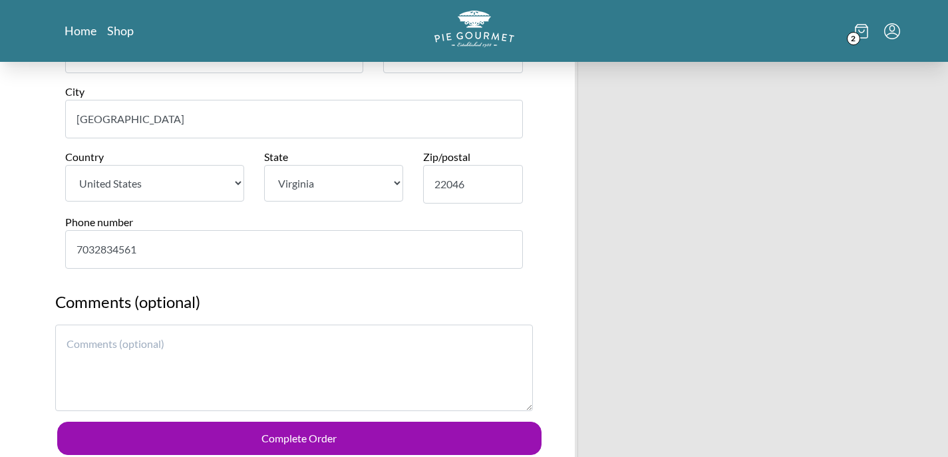
click at [180, 325] on textarea at bounding box center [293, 368] width 477 height 86
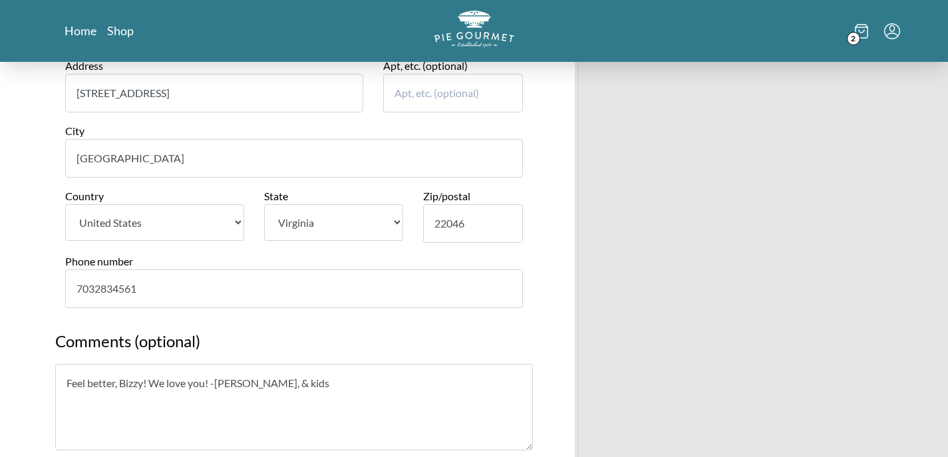
scroll to position [1632, 0]
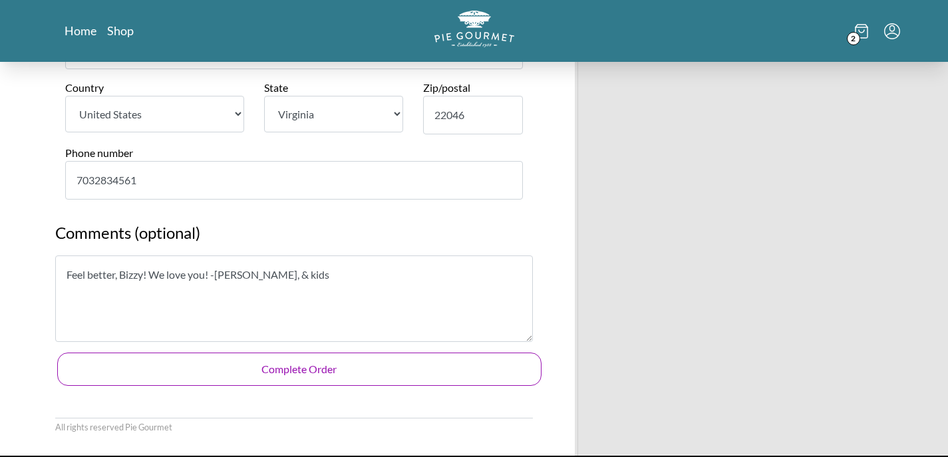
type textarea "Feel better, Bizzy! We love you! -[PERSON_NAME], & kids"
click at [297, 352] on button "Complete Order" at bounding box center [299, 368] width 484 height 33
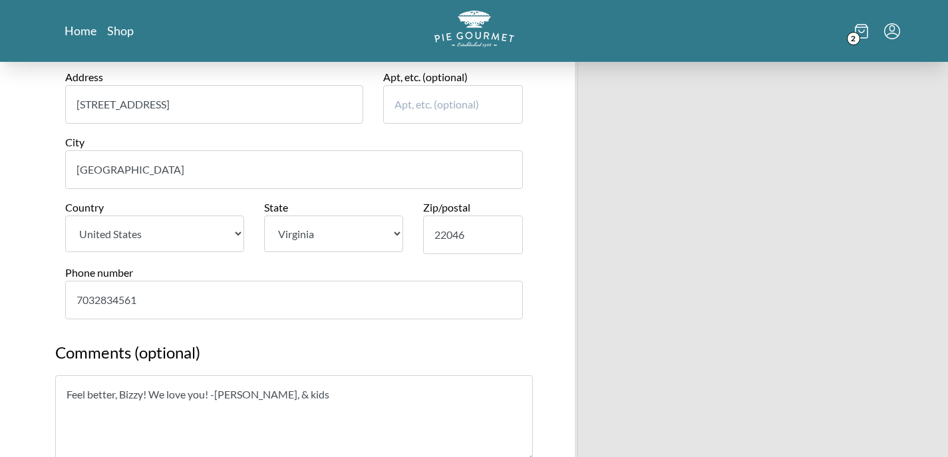
scroll to position [1673, 0]
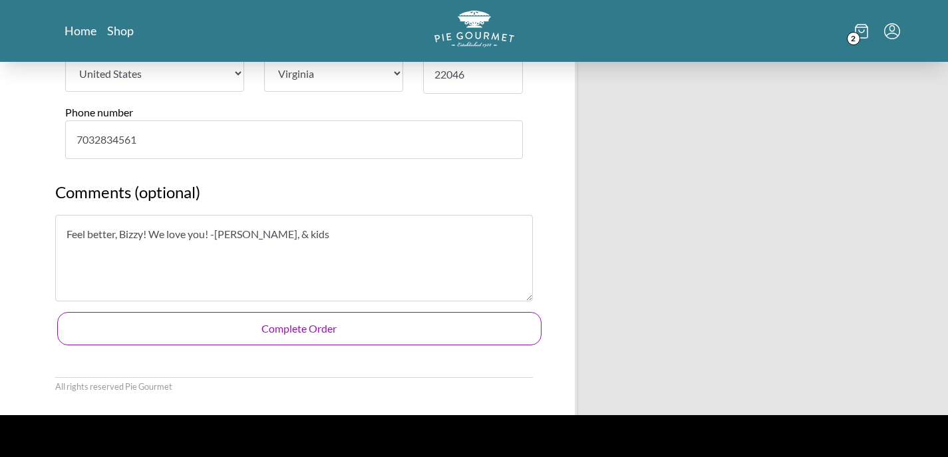
click at [332, 312] on button "Complete Order" at bounding box center [299, 328] width 484 height 33
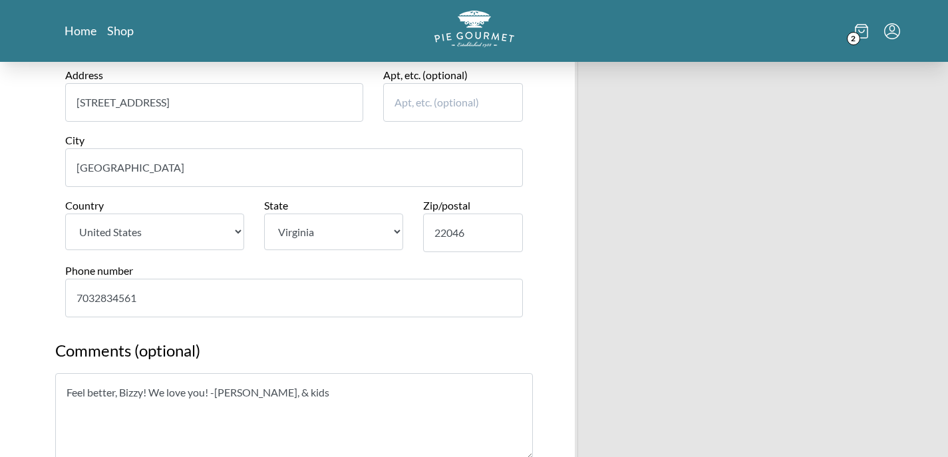
scroll to position [1619, 0]
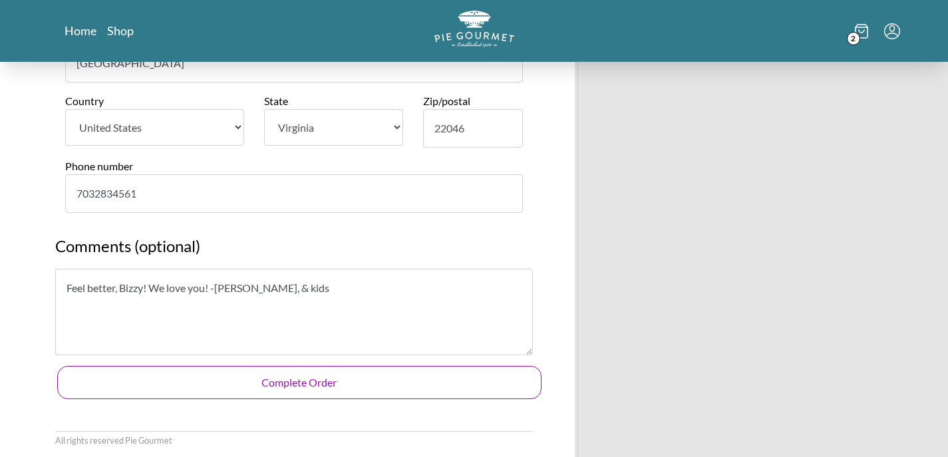
click at [298, 366] on button "Complete Order" at bounding box center [299, 382] width 484 height 33
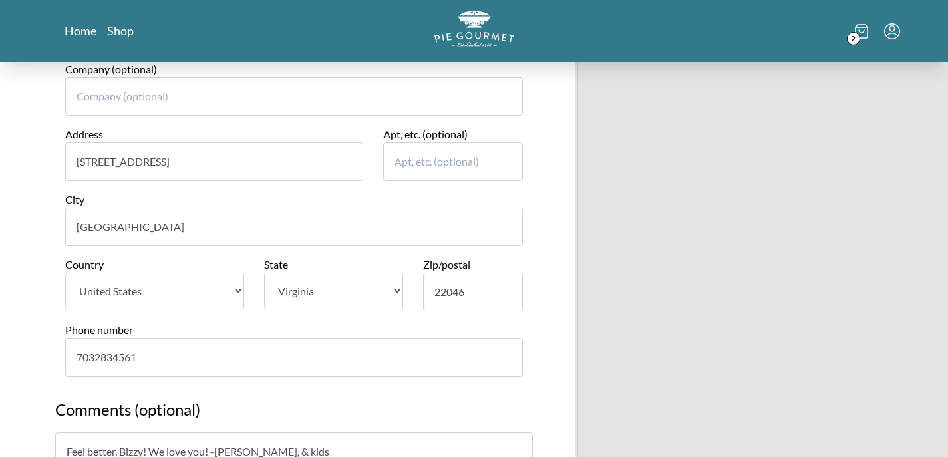
scroll to position [1726, 0]
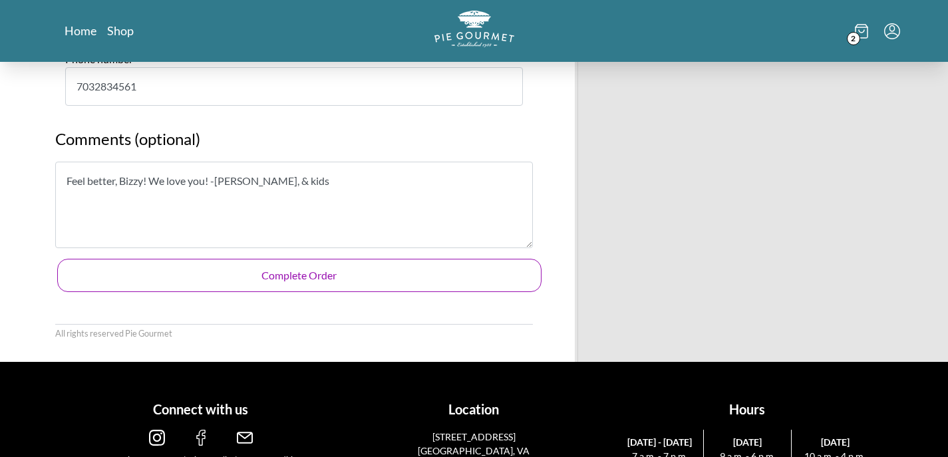
click at [296, 259] on button "Complete Order" at bounding box center [299, 275] width 484 height 33
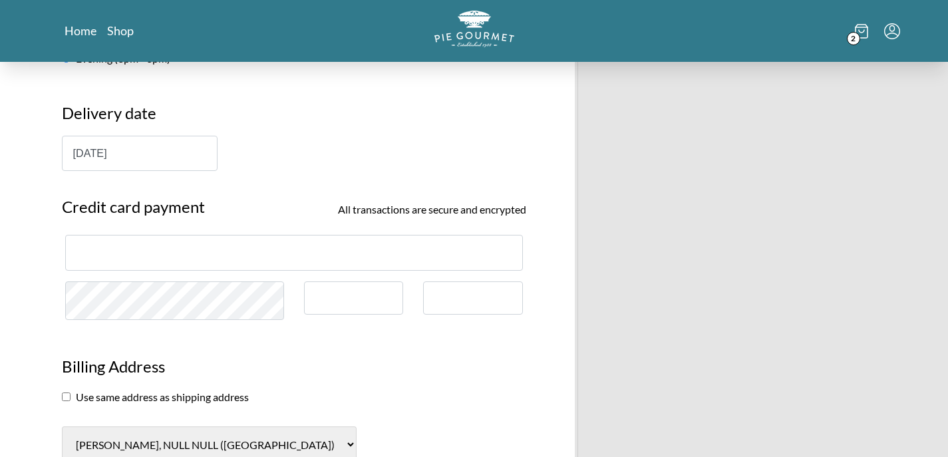
scroll to position [1171, 0]
